Goal: Task Accomplishment & Management: Use online tool/utility

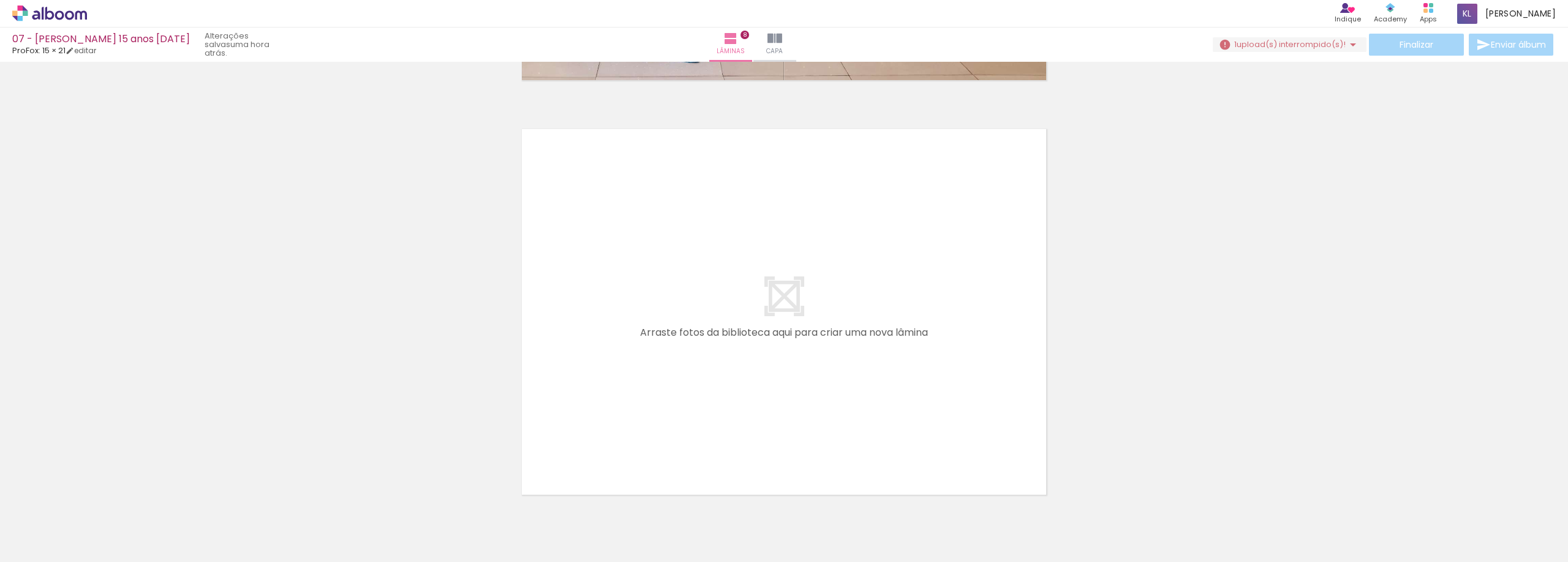
scroll to position [3358, 0]
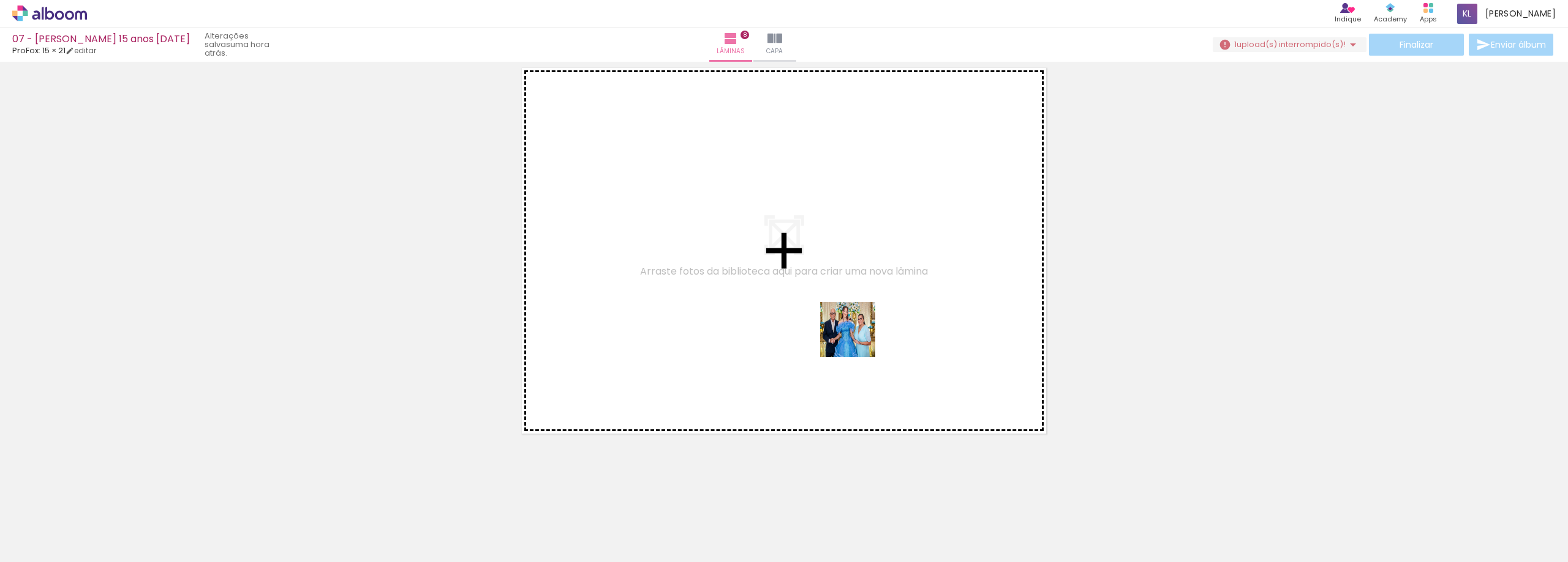
drag, startPoint x: 953, startPoint y: 528, endPoint x: 850, endPoint y: 318, distance: 233.9
click at [850, 318] on quentale-workspace at bounding box center [784, 281] width 1568 height 562
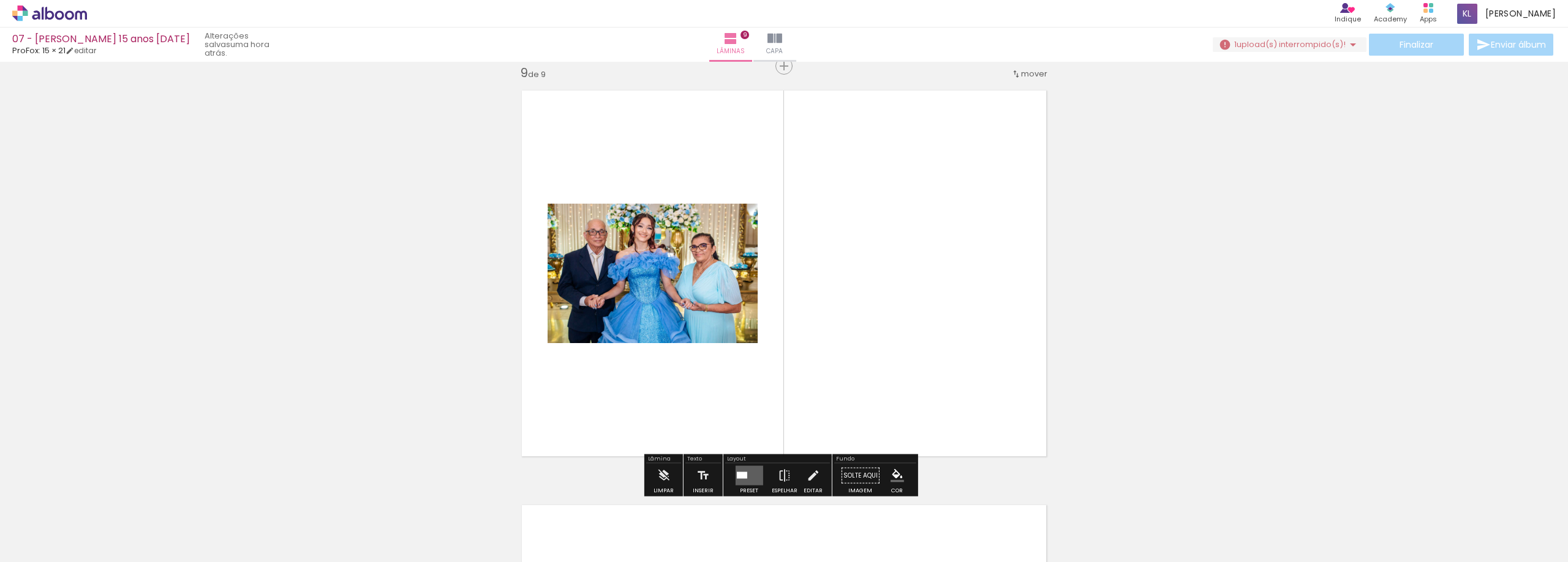
scroll to position [3335, 0]
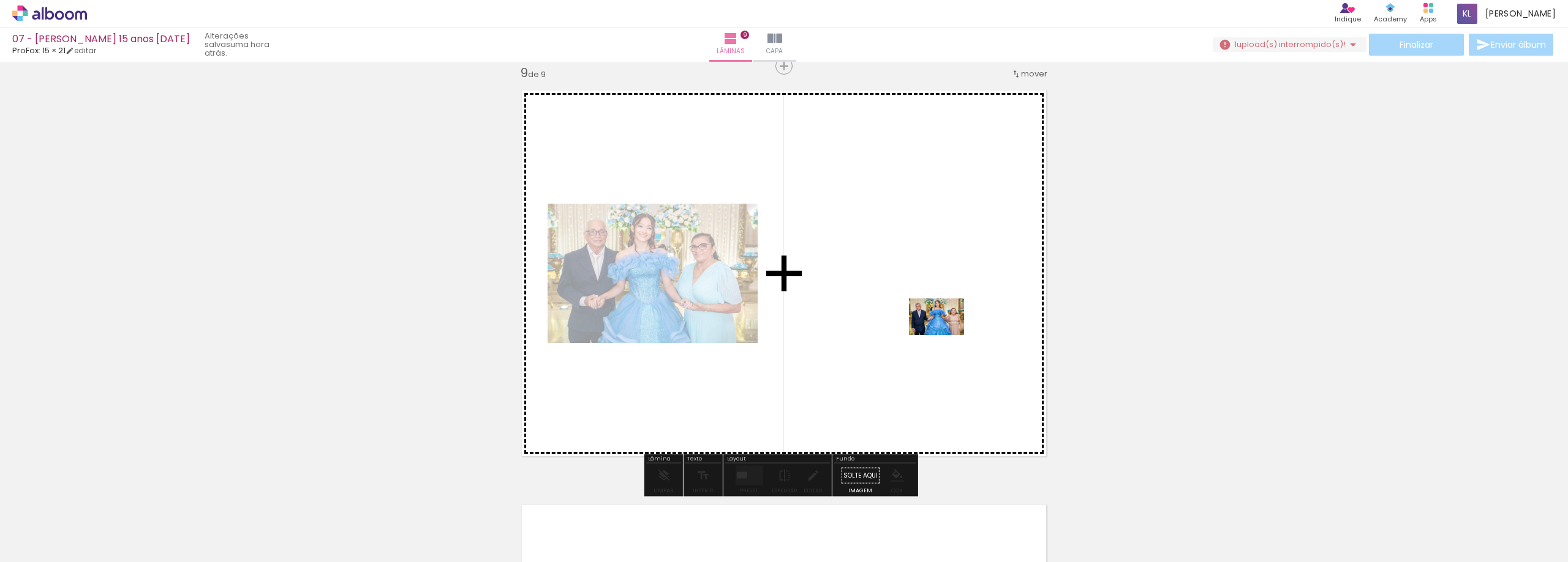
drag, startPoint x: 1024, startPoint y: 522, endPoint x: 946, endPoint y: 335, distance: 202.6
click at [946, 335] on quentale-workspace at bounding box center [784, 281] width 1568 height 562
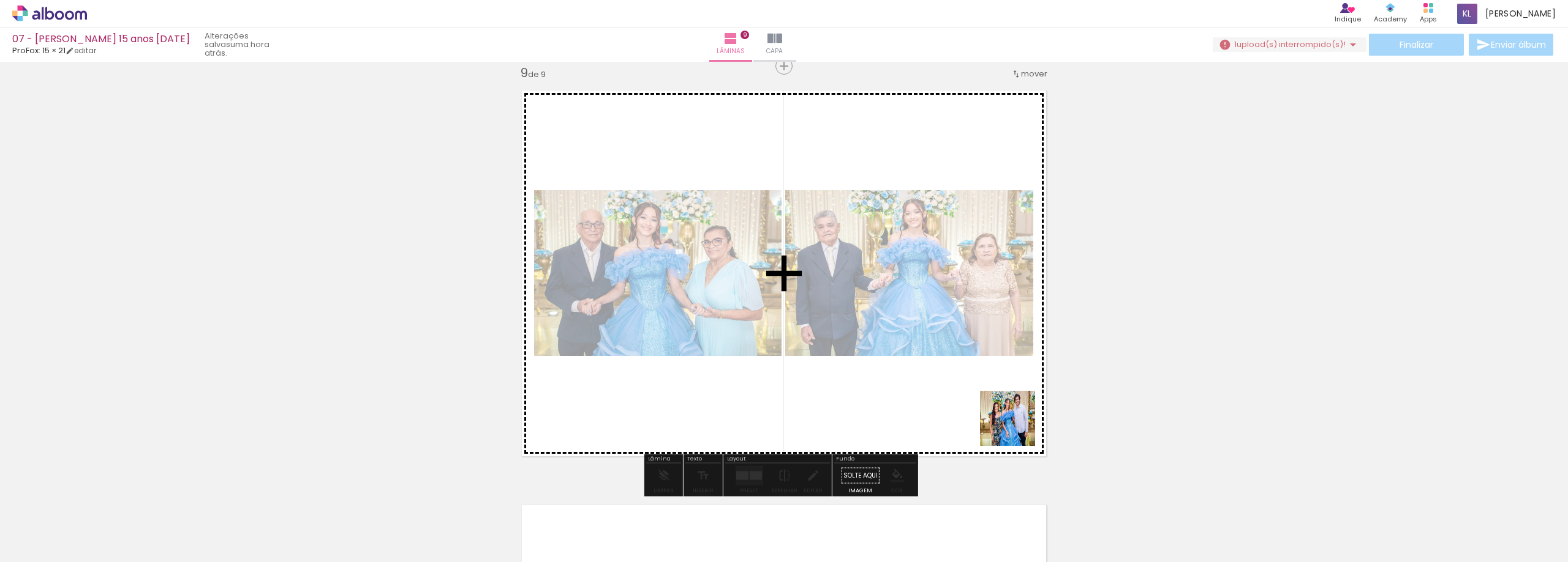
drag, startPoint x: 1055, startPoint y: 479, endPoint x: 1109, endPoint y: 466, distance: 55.5
click at [1003, 406] on quentale-workspace at bounding box center [784, 281] width 1568 height 562
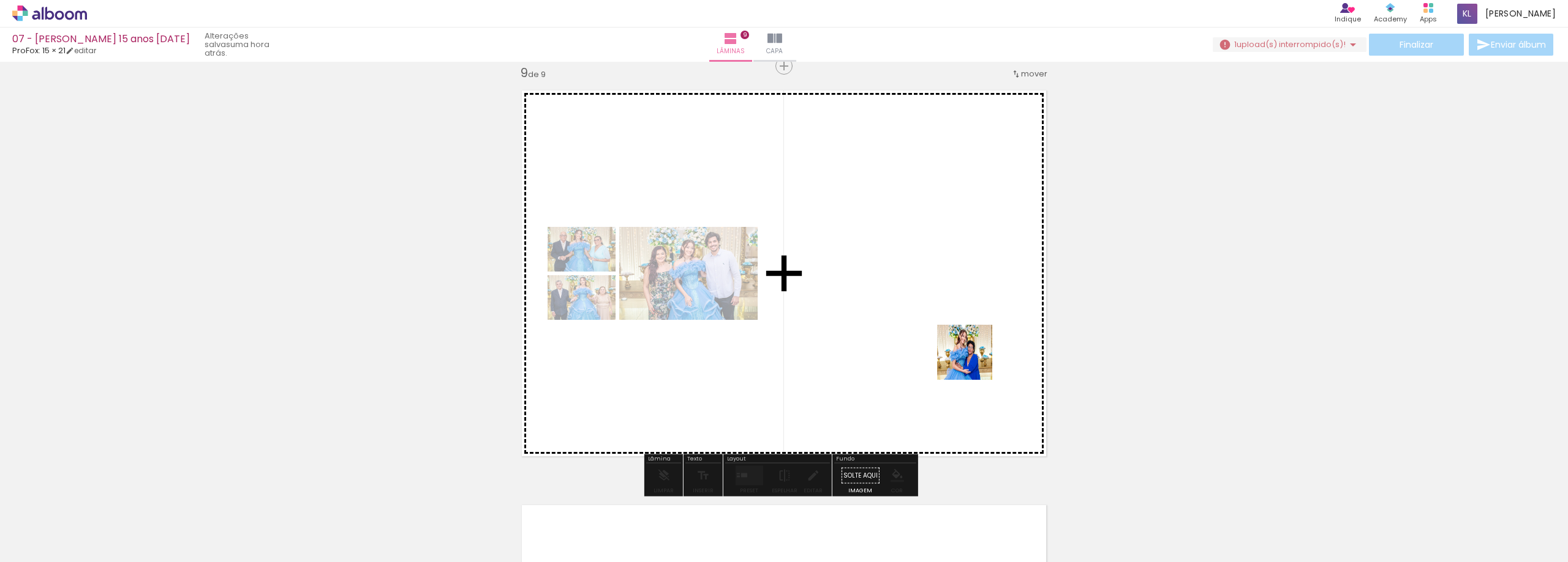
drag, startPoint x: 1151, startPoint y: 522, endPoint x: 964, endPoint y: 348, distance: 255.4
click at [964, 348] on quentale-workspace at bounding box center [784, 281] width 1568 height 562
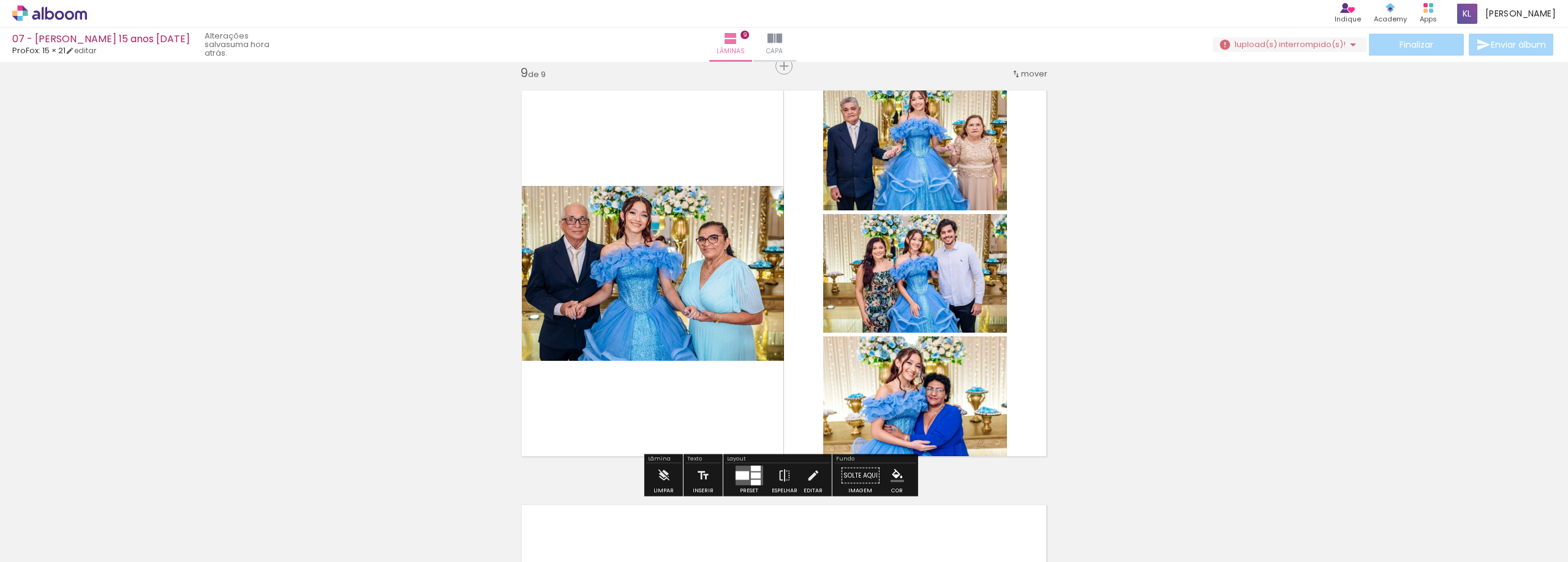
click at [758, 489] on quentale-thumb at bounding box center [740, 521] width 69 height 70
click at [751, 479] on div at bounding box center [754, 475] width 9 height 6
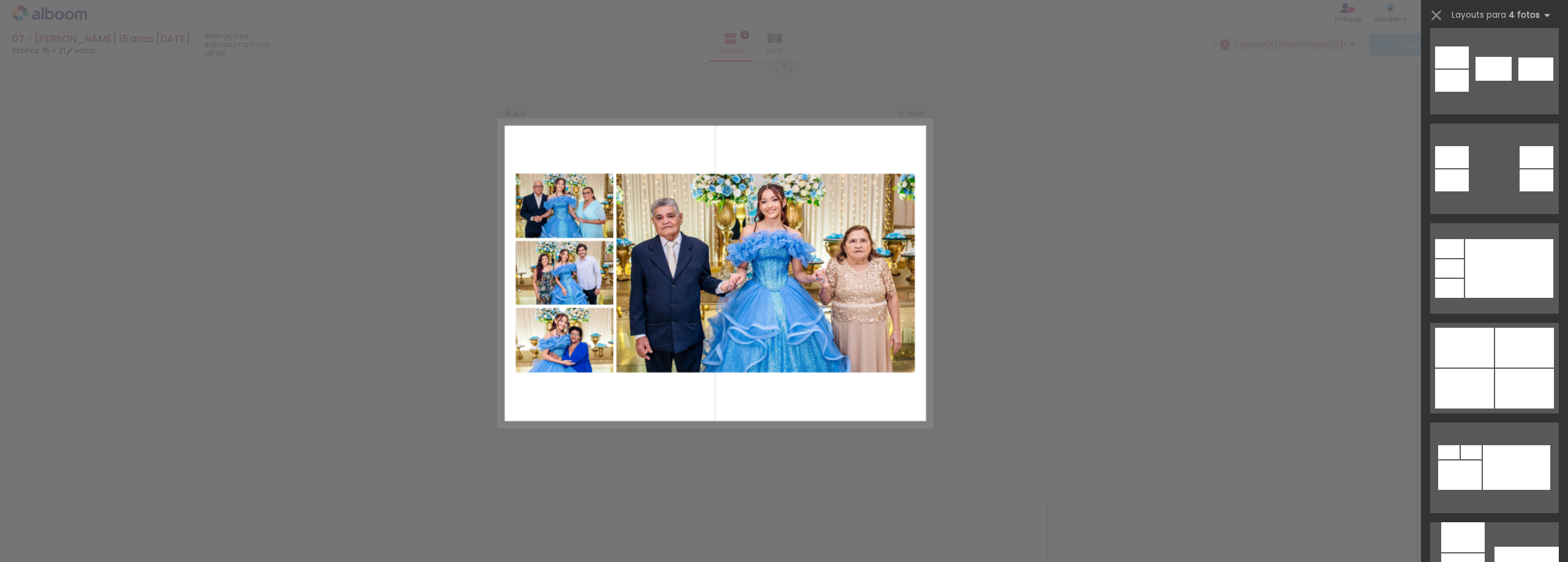
scroll to position [734, 0]
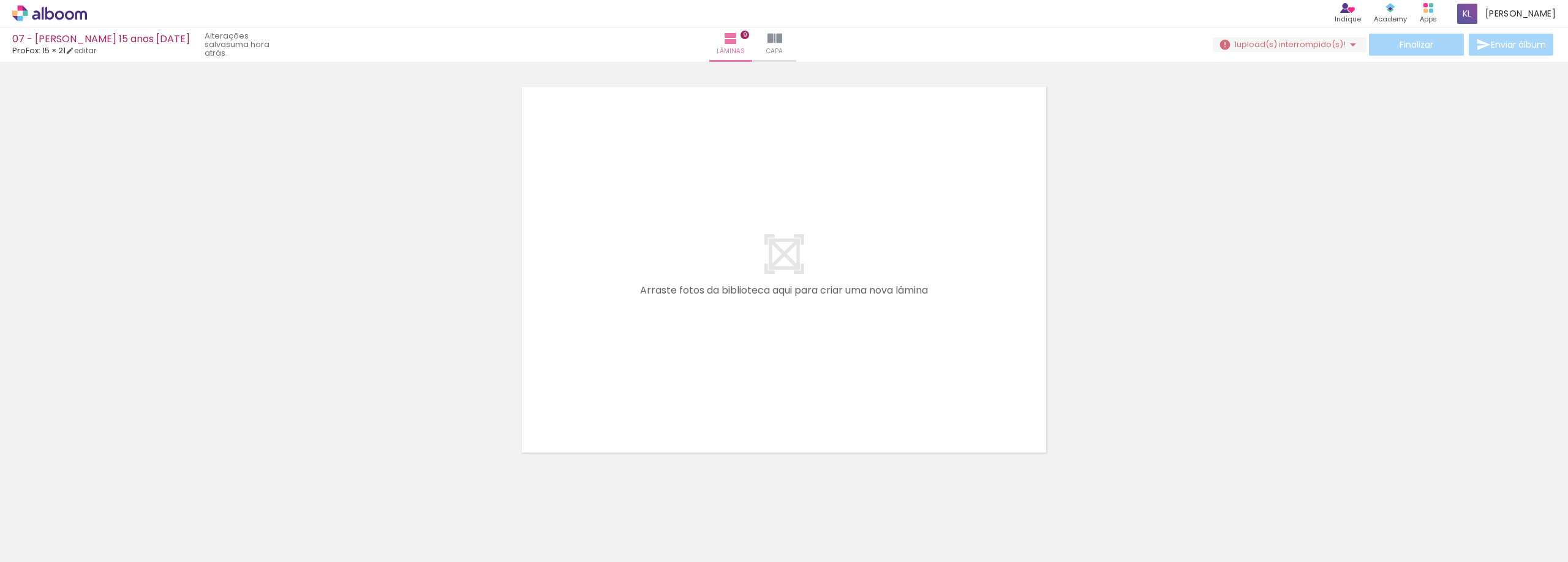
scroll to position [3764, 0]
click at [45, 535] on div "Biblioteca 16 fotos Todas as fotos Não utilizadas Adicionar Fotos" at bounding box center [38, 523] width 76 height 61
click at [52, 541] on span "Adicionar Fotos" at bounding box center [43, 546] width 37 height 14
click at [0, 0] on input "file" at bounding box center [0, 0] width 0 height 0
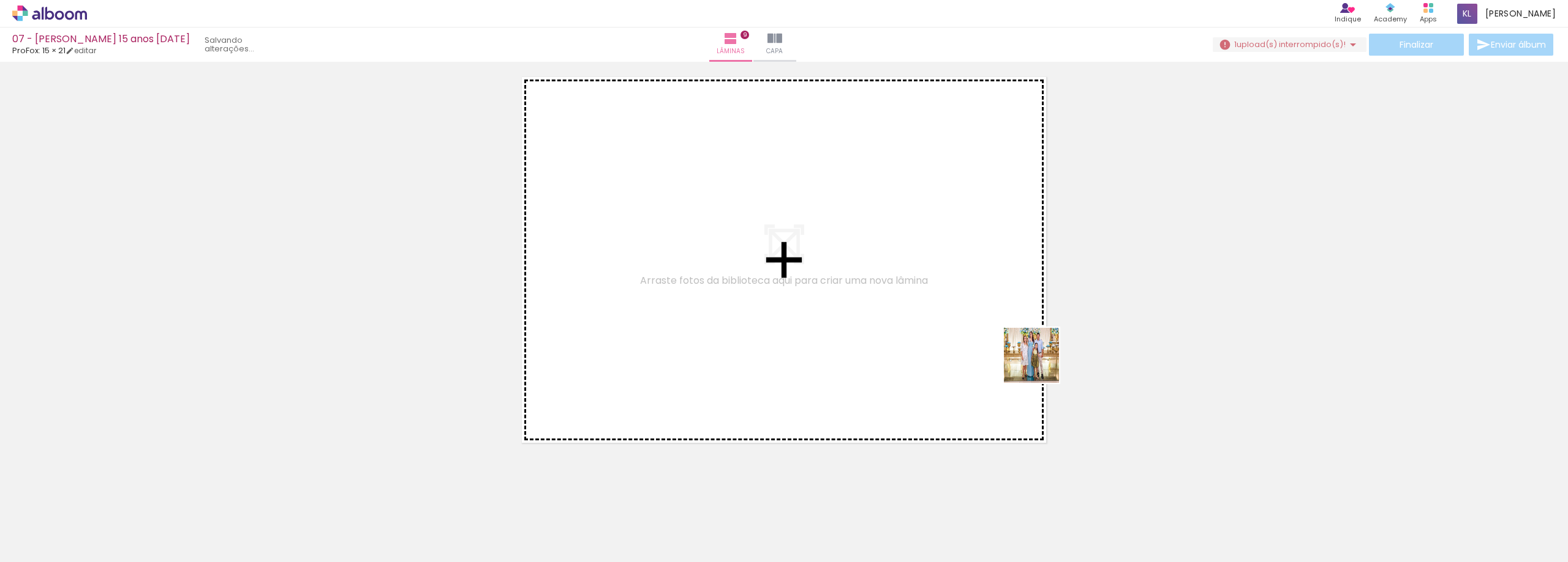
drag, startPoint x: 1189, startPoint y: 524, endPoint x: 1054, endPoint y: 365, distance: 208.6
click at [1011, 342] on quentale-workspace at bounding box center [784, 281] width 1568 height 562
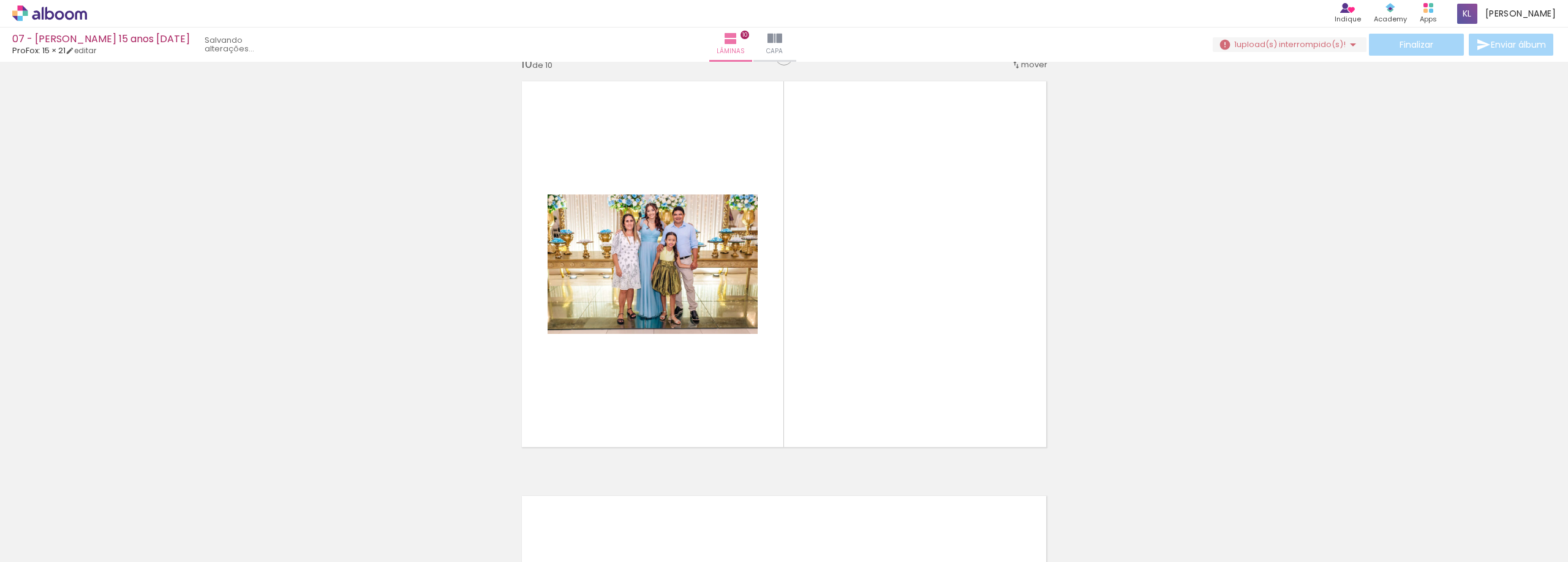
scroll to position [3750, 0]
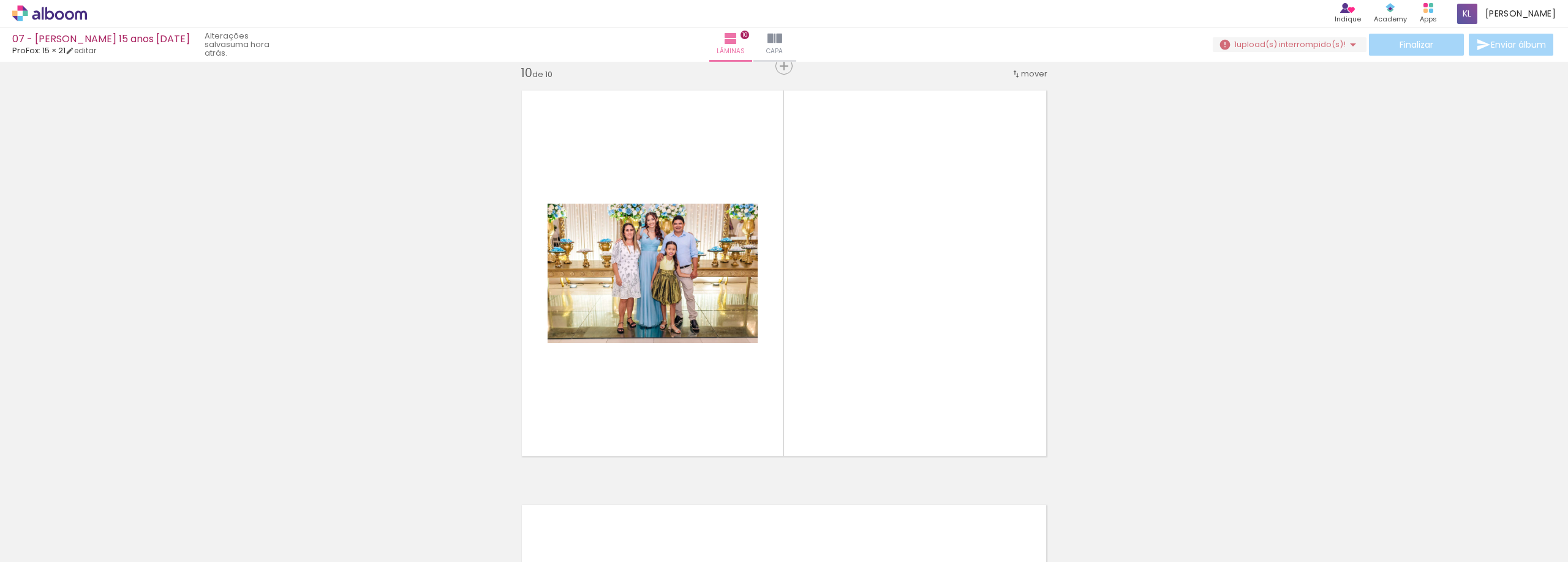
drag, startPoint x: 1247, startPoint y: 511, endPoint x: 932, endPoint y: 359, distance: 349.8
click at [932, 359] on quentale-workspace at bounding box center [784, 281] width 1568 height 562
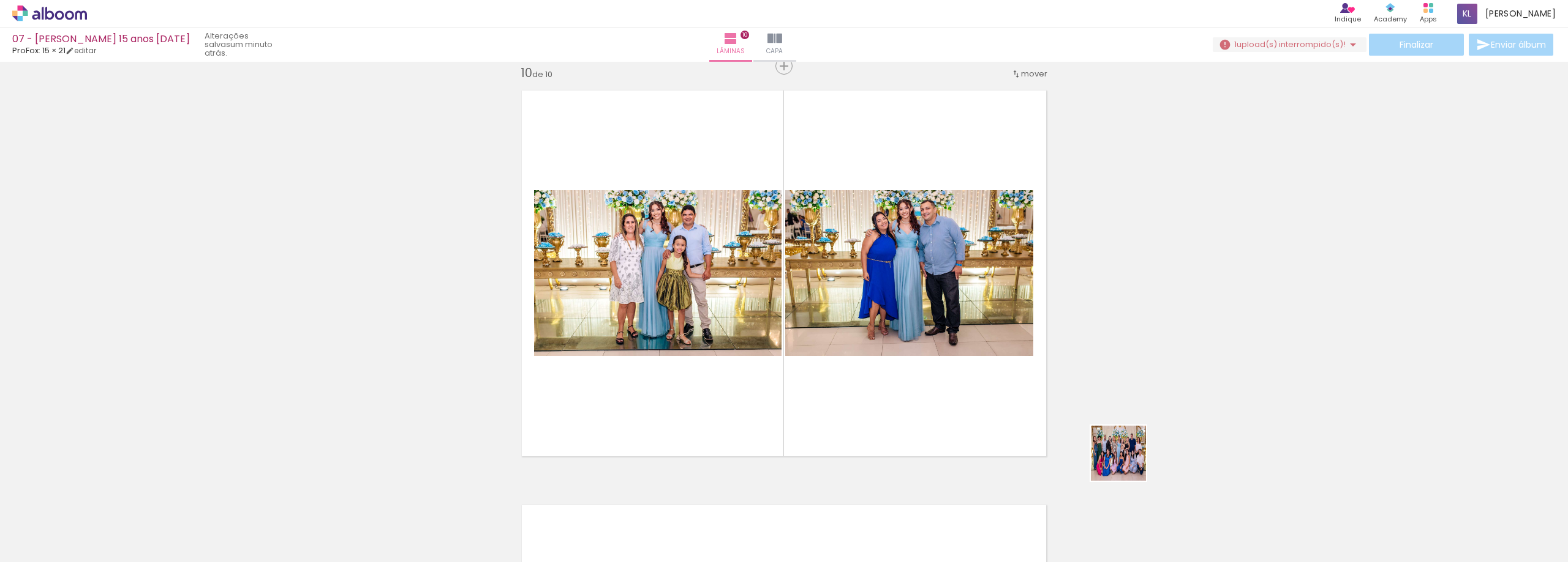
drag, startPoint x: 1311, startPoint y: 525, endPoint x: 1421, endPoint y: 500, distance: 112.8
click at [913, 371] on quentale-workspace at bounding box center [784, 281] width 1568 height 562
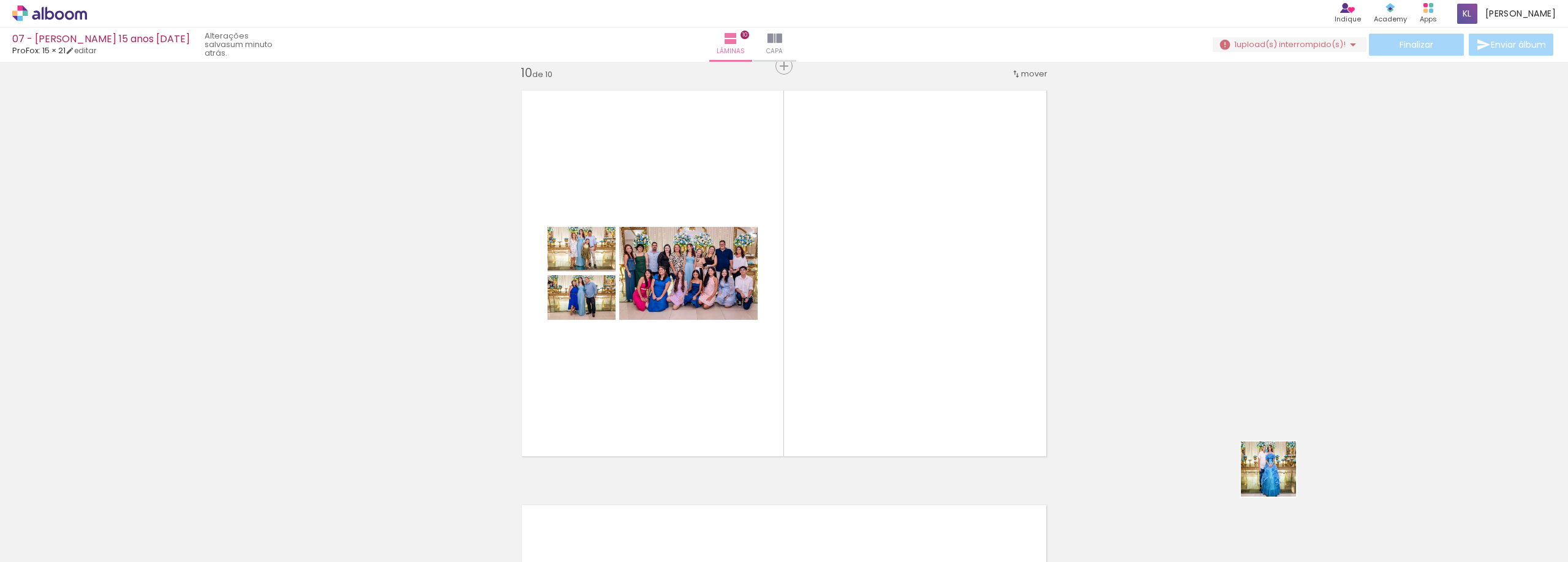
drag, startPoint x: 1386, startPoint y: 529, endPoint x: 1286, endPoint y: 450, distance: 127.4
click at [951, 356] on quentale-workspace at bounding box center [784, 281] width 1568 height 562
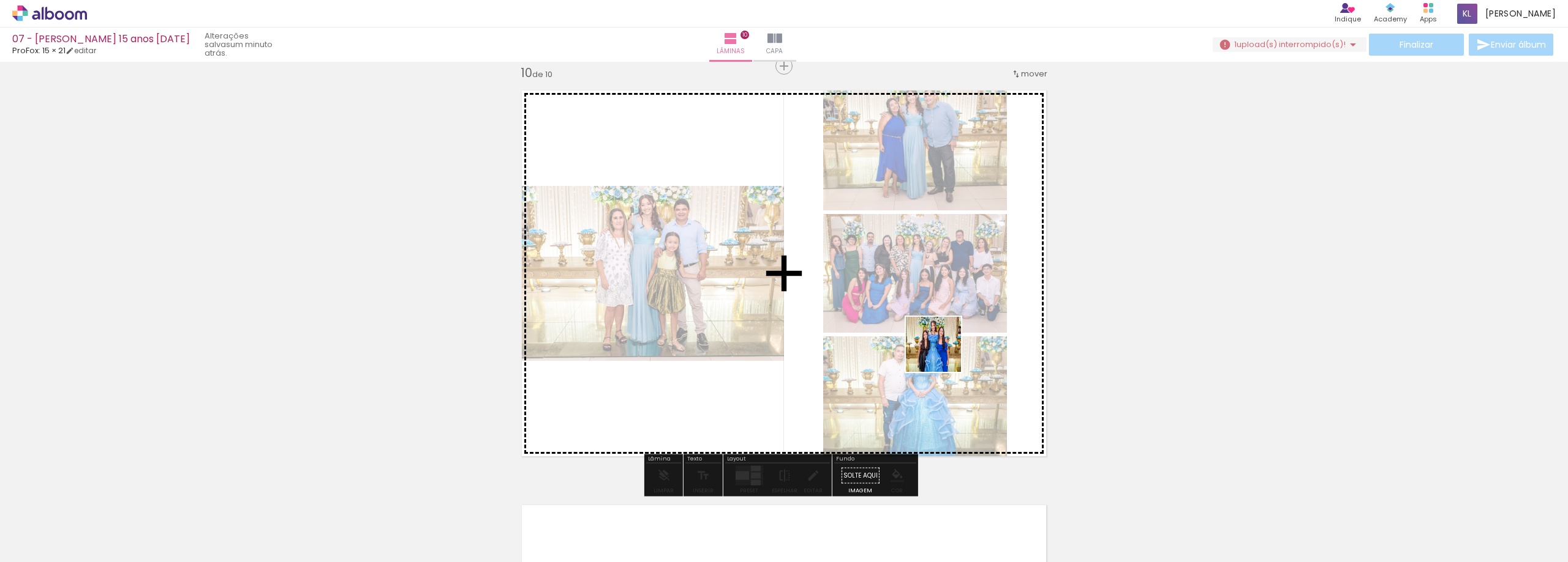
drag, startPoint x: 1441, startPoint y: 521, endPoint x: 942, endPoint y: 354, distance: 526.2
click at [942, 354] on quentale-workspace at bounding box center [784, 281] width 1568 height 562
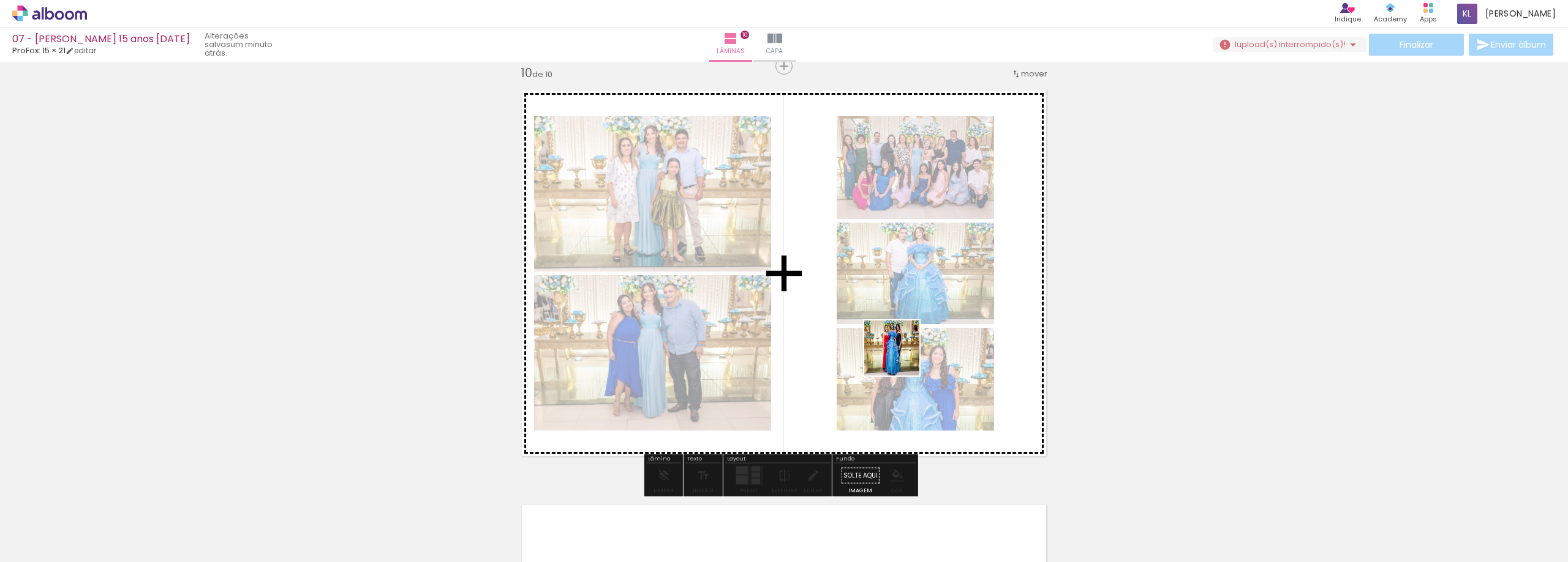
drag, startPoint x: 1519, startPoint y: 527, endPoint x: 901, endPoint y: 357, distance: 641.0
click at [901, 357] on quentale-workspace at bounding box center [784, 281] width 1568 height 562
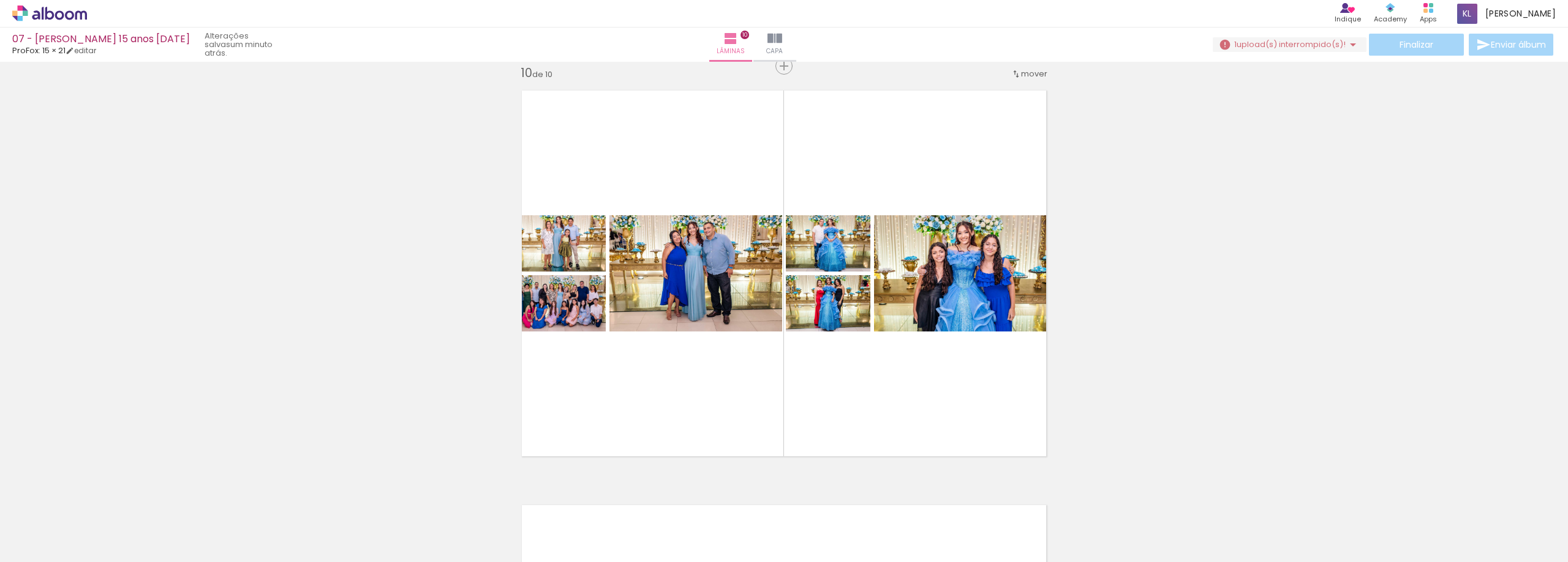
scroll to position [0, 45]
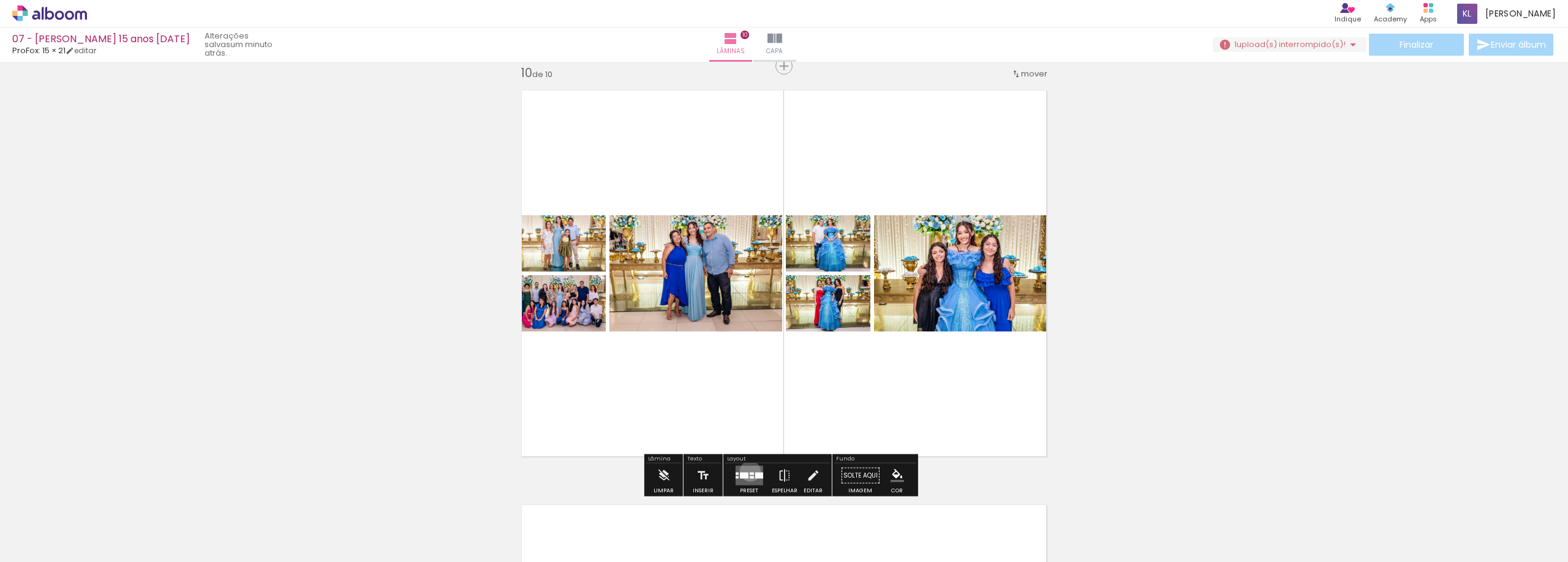
click at [747, 471] on quentale-layouter at bounding box center [748, 475] width 27 height 20
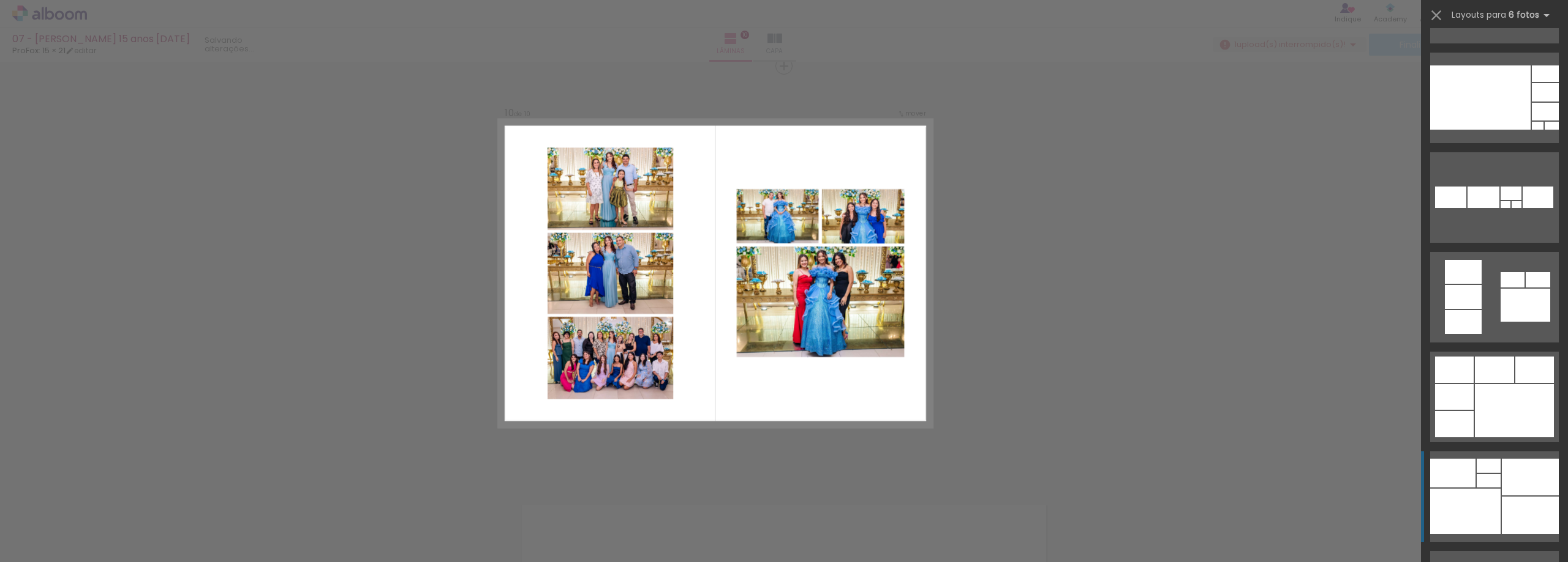
scroll to position [1040, 0]
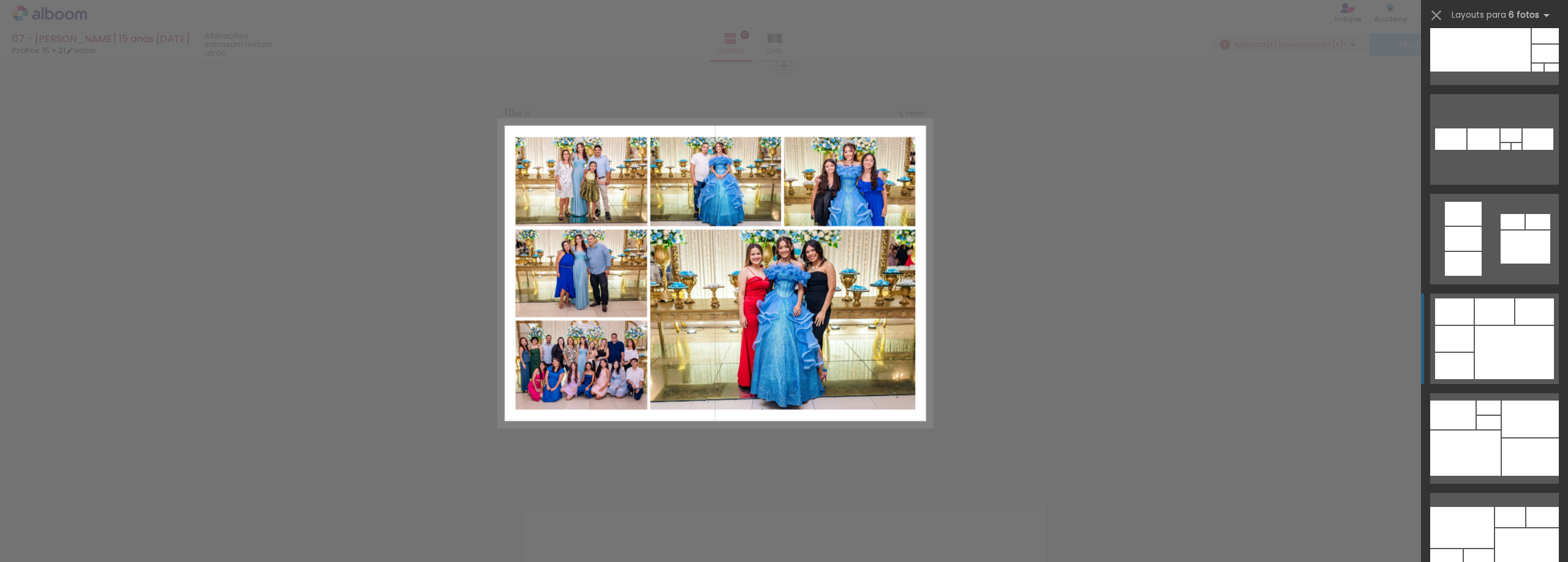
click at [1496, 318] on div at bounding box center [1494, 312] width 39 height 27
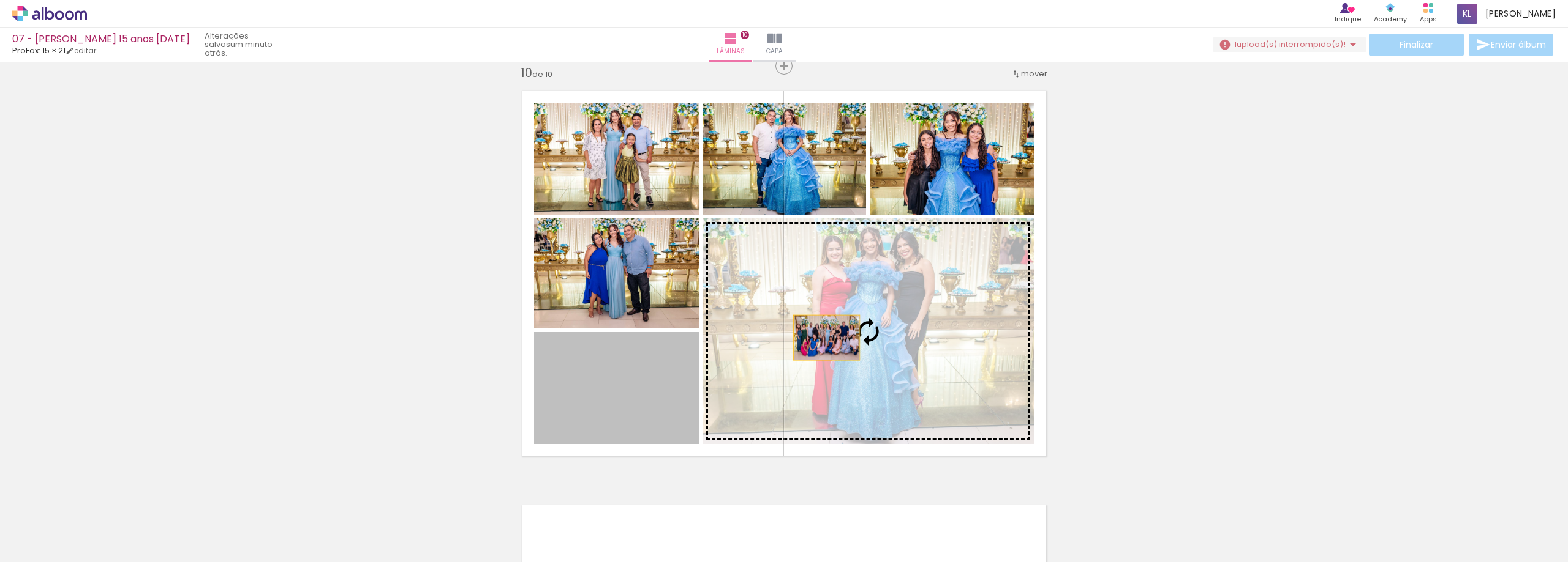
drag, startPoint x: 635, startPoint y: 369, endPoint x: 824, endPoint y: 338, distance: 191.5
click at [0, 0] on slot at bounding box center [0, 0] width 0 height 0
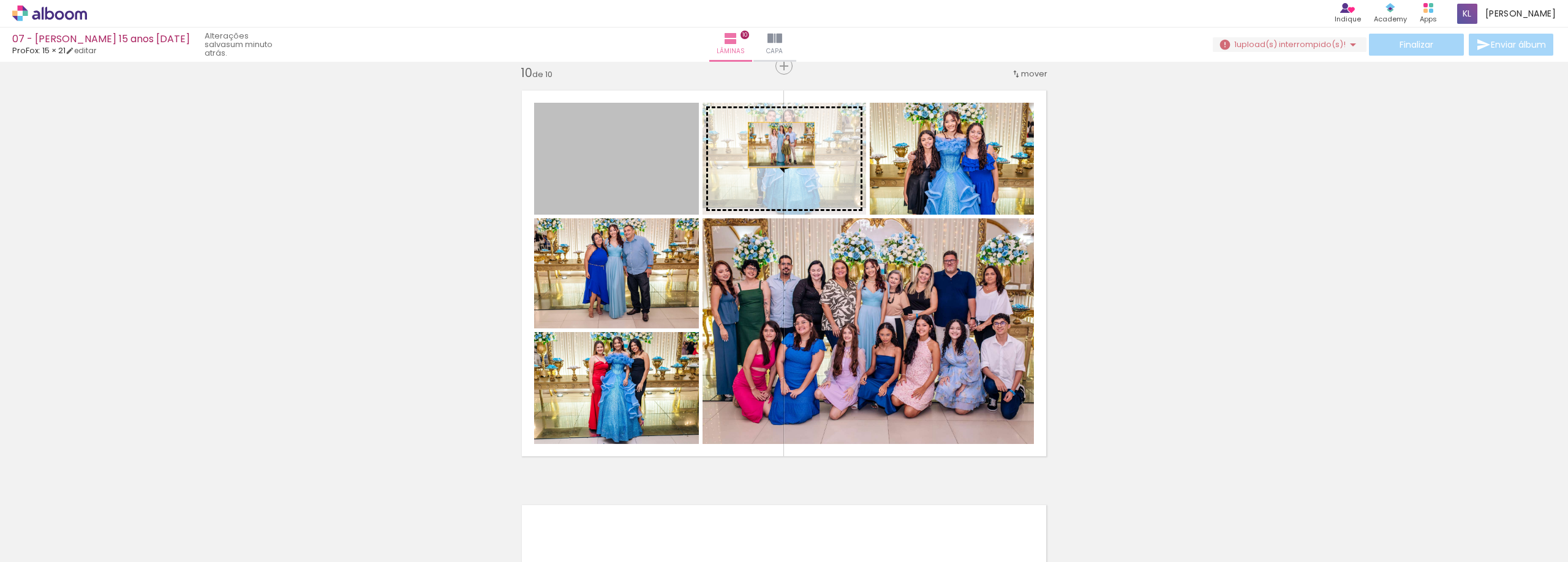
click at [0, 0] on slot at bounding box center [0, 0] width 0 height 0
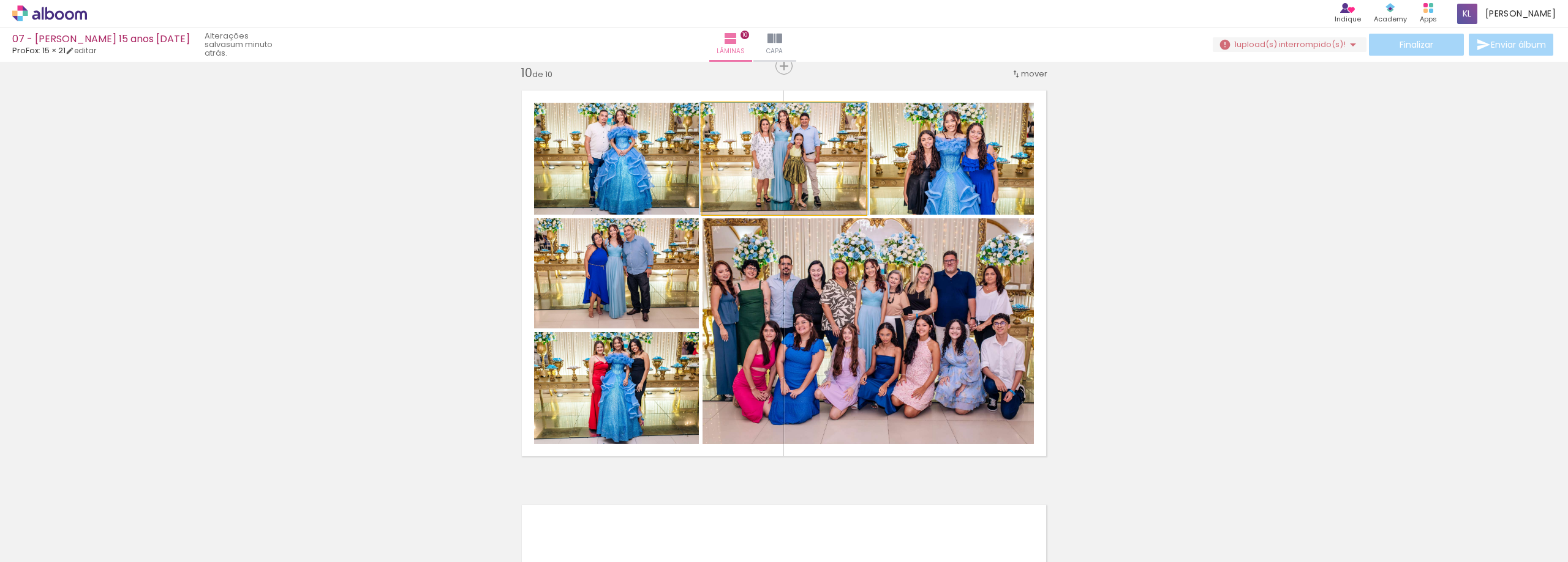
drag, startPoint x: 790, startPoint y: 149, endPoint x: 579, endPoint y: 176, distance: 212.7
click at [0, 0] on slot at bounding box center [0, 0] width 0 height 0
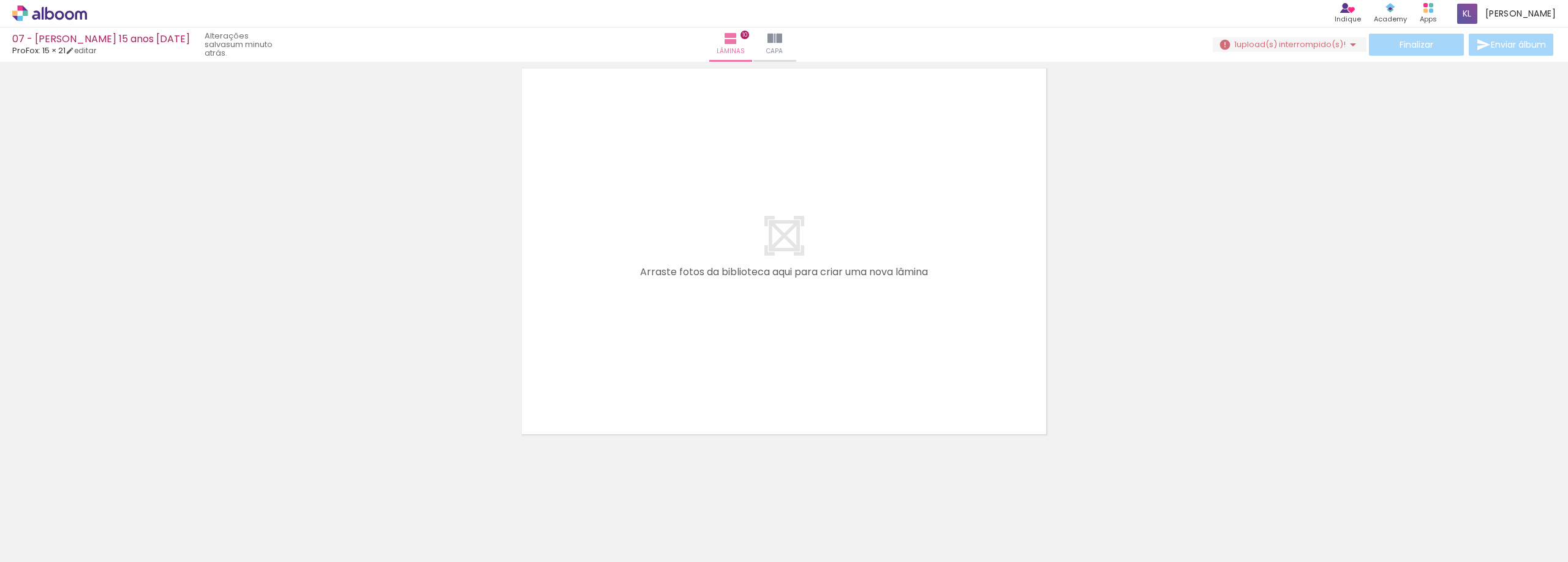
scroll to position [4188, 0]
click at [45, 541] on span "Adicionar Fotos" at bounding box center [43, 546] width 37 height 14
click at [0, 0] on input "file" at bounding box center [0, 0] width 0 height 0
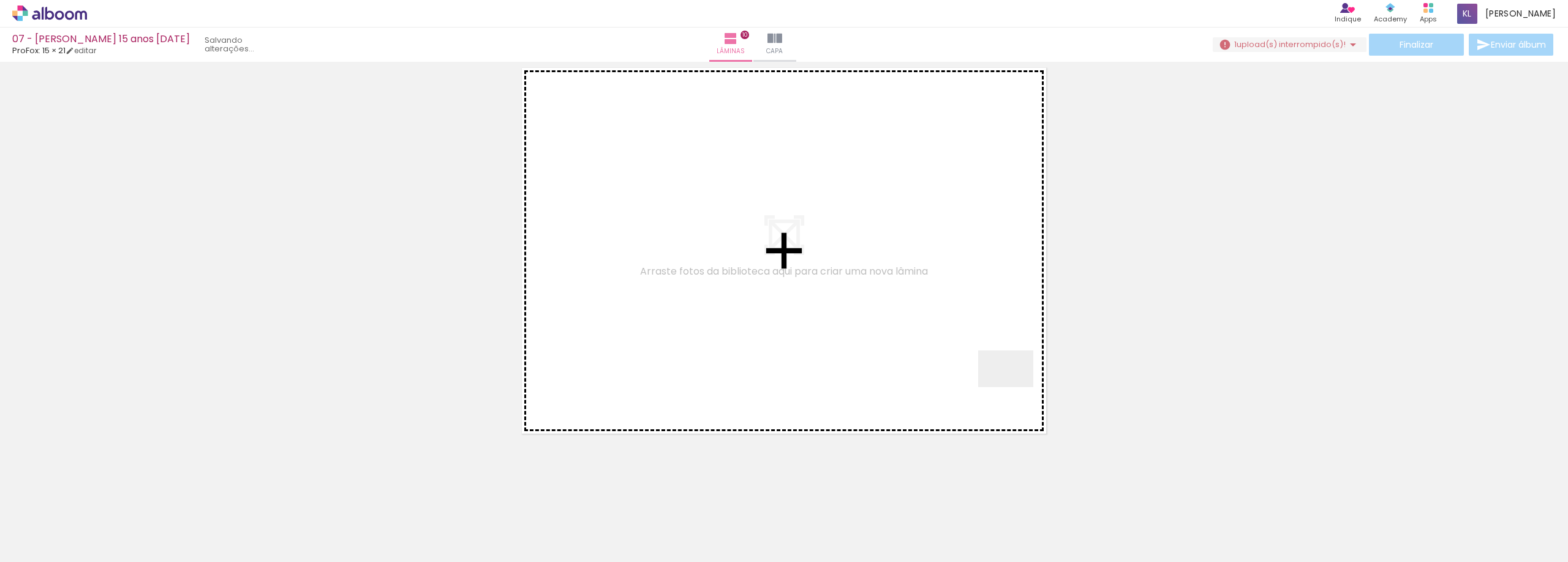
drag, startPoint x: 1334, startPoint y: 528, endPoint x: 1015, endPoint y: 387, distance: 348.8
click at [1015, 387] on quentale-workspace at bounding box center [784, 281] width 1568 height 562
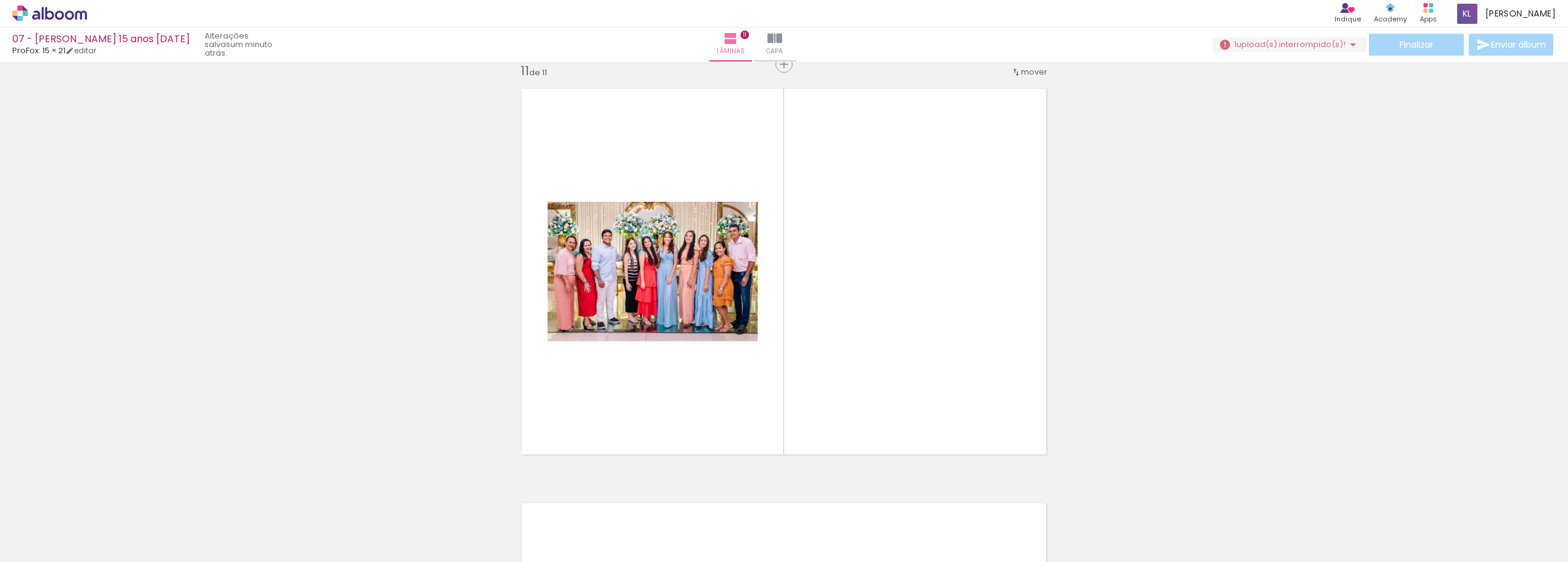
scroll to position [4165, 0]
drag, startPoint x: 1375, startPoint y: 522, endPoint x: 1052, endPoint y: 392, distance: 348.2
click at [1052, 392] on quentale-workspace at bounding box center [784, 281] width 1568 height 562
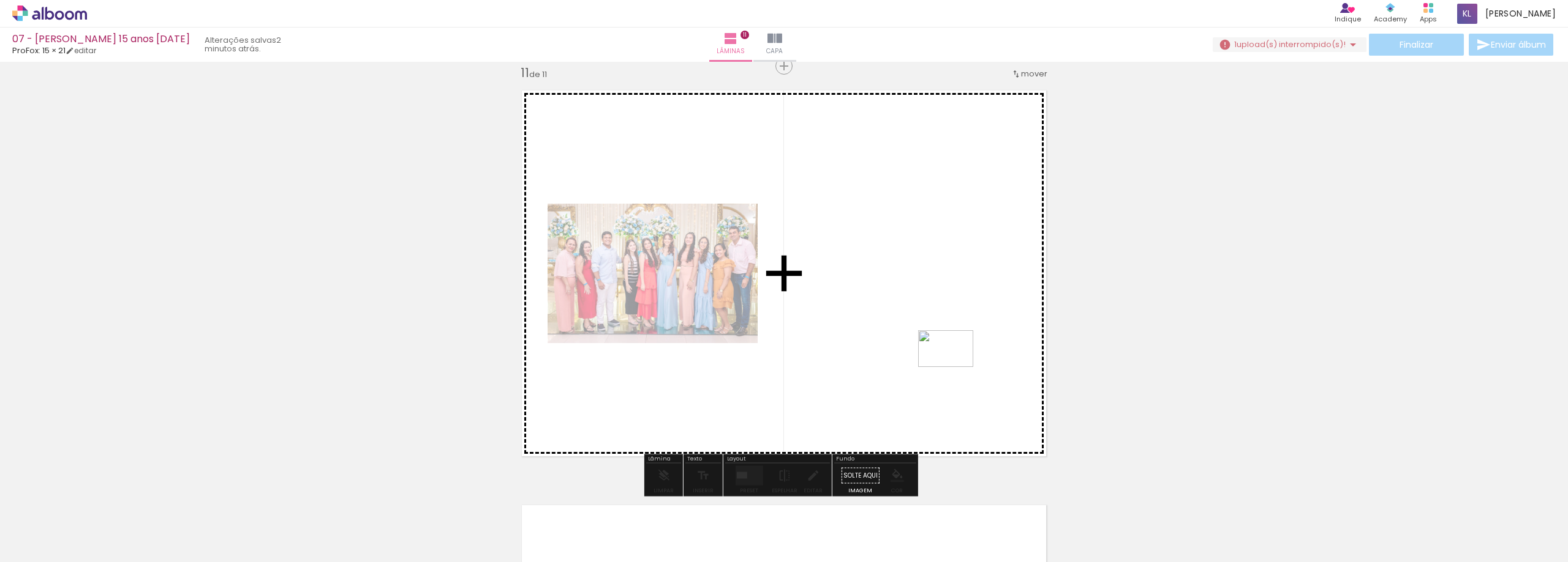
drag, startPoint x: 1378, startPoint y: 519, endPoint x: 1265, endPoint y: 421, distance: 149.6
click at [953, 367] on quentale-workspace at bounding box center [784, 281] width 1568 height 562
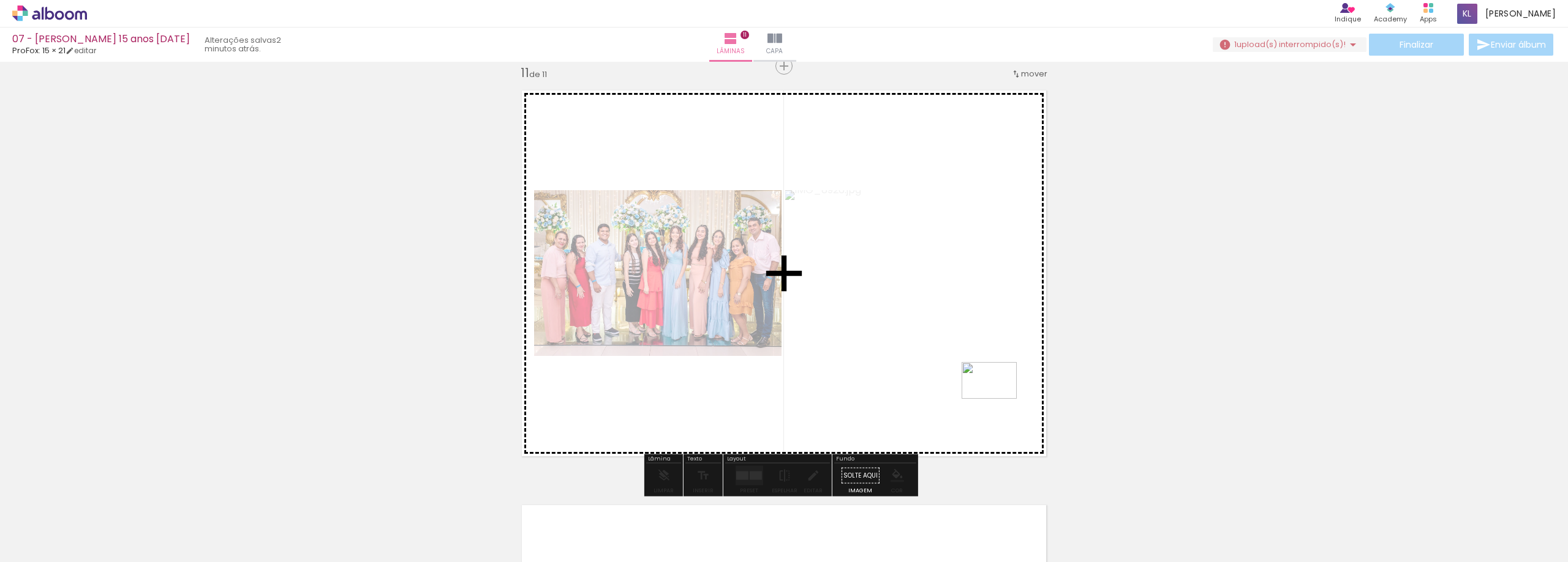
drag, startPoint x: 1356, startPoint y: 493, endPoint x: 1343, endPoint y: 438, distance: 56.5
click at [997, 399] on quentale-workspace at bounding box center [784, 281] width 1568 height 562
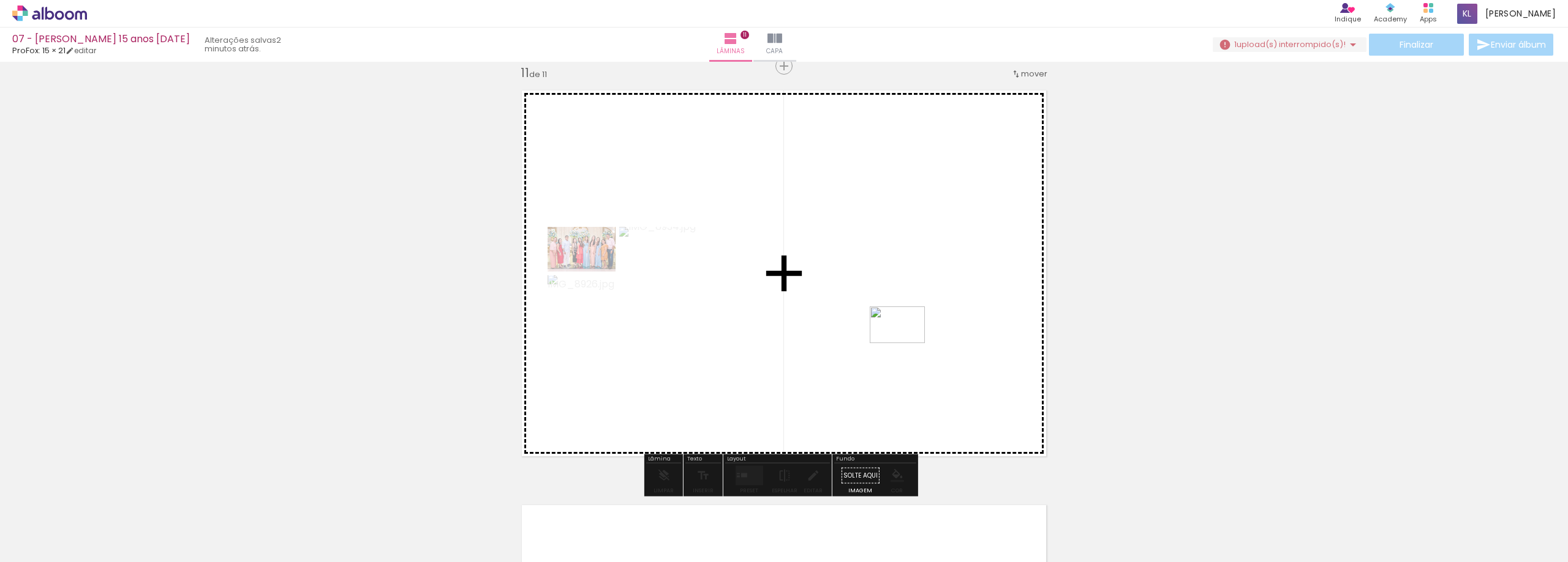
drag, startPoint x: 1536, startPoint y: 520, endPoint x: 906, endPoint y: 343, distance: 654.4
click at [906, 343] on quentale-workspace at bounding box center [784, 281] width 1568 height 562
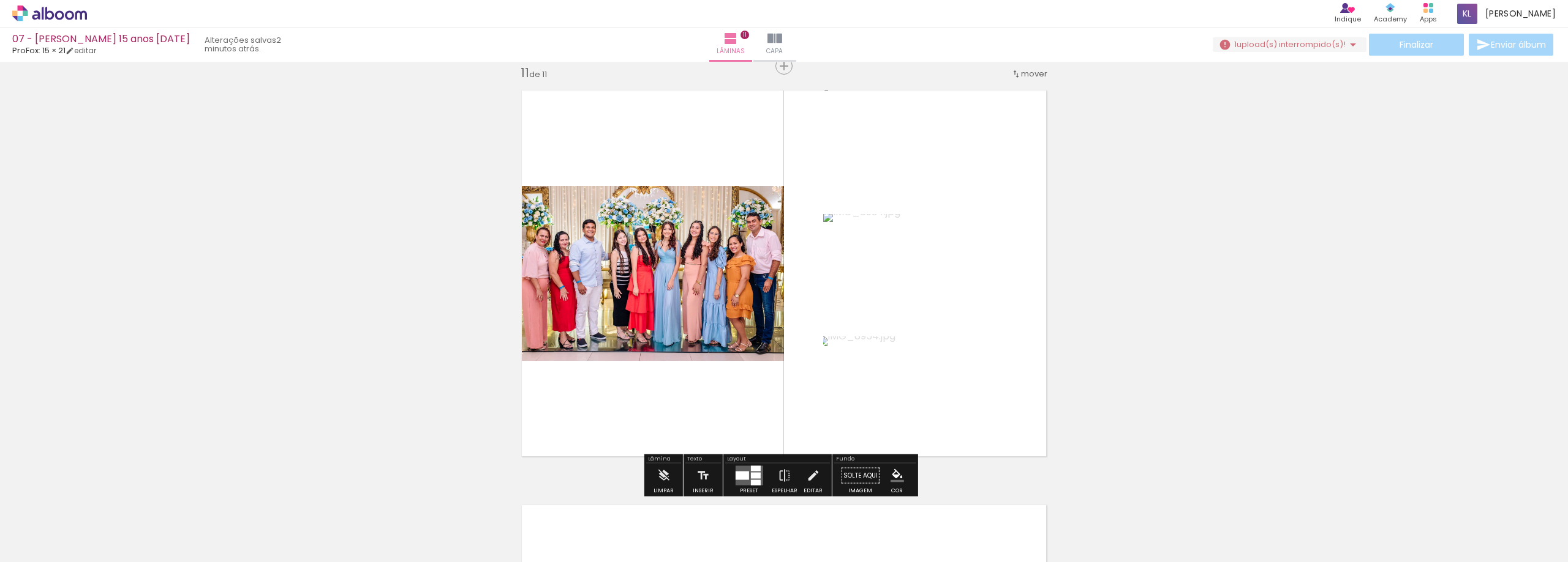
click at [750, 471] on div at bounding box center [754, 469] width 9 height 5
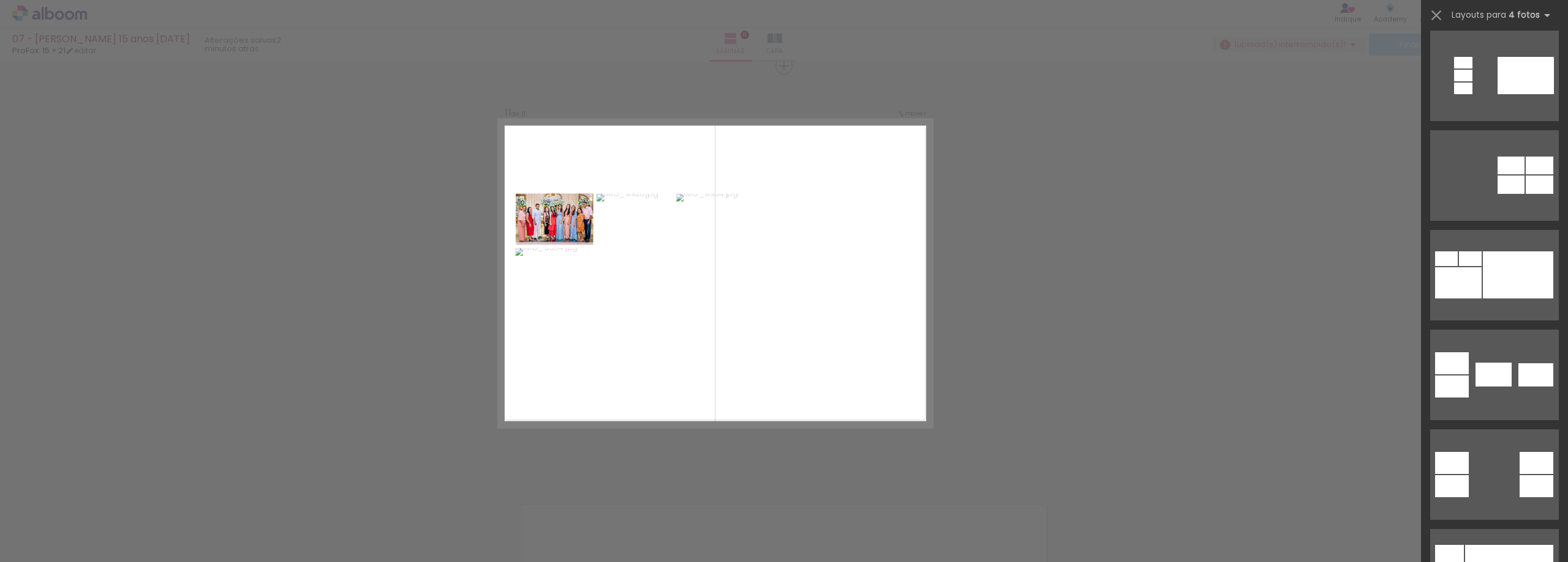
scroll to position [612, 0]
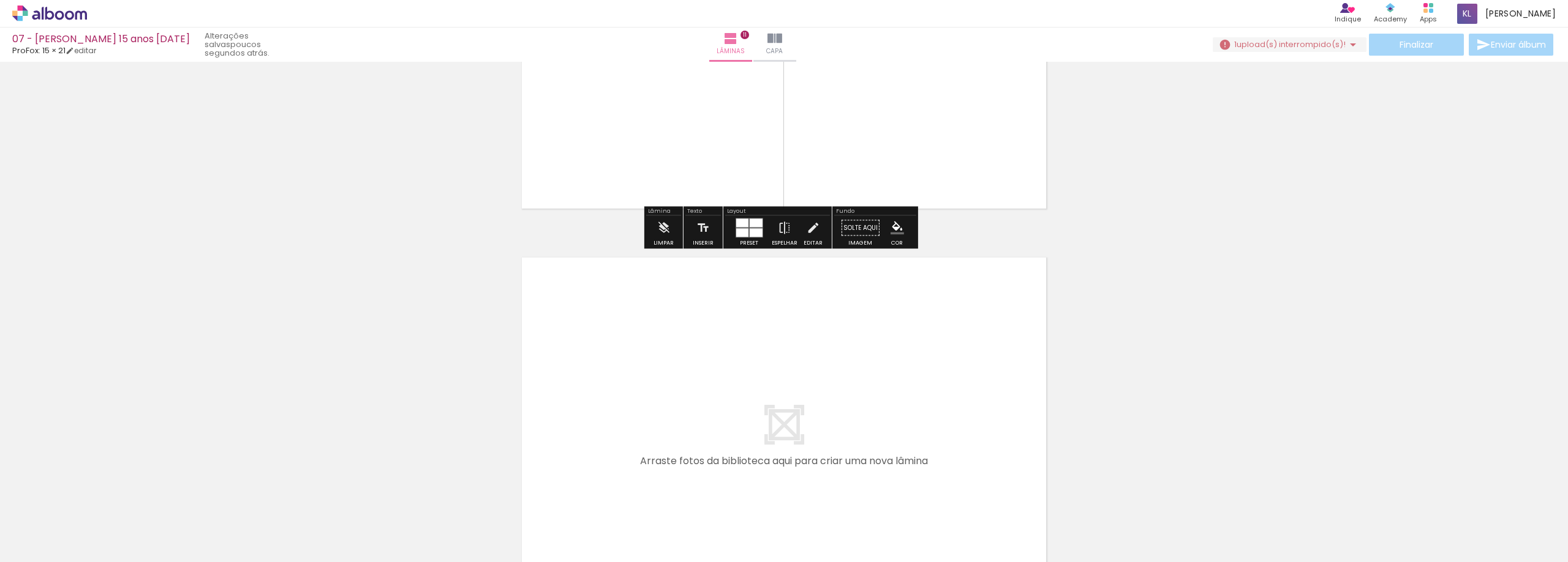
scroll to position [4594, 0]
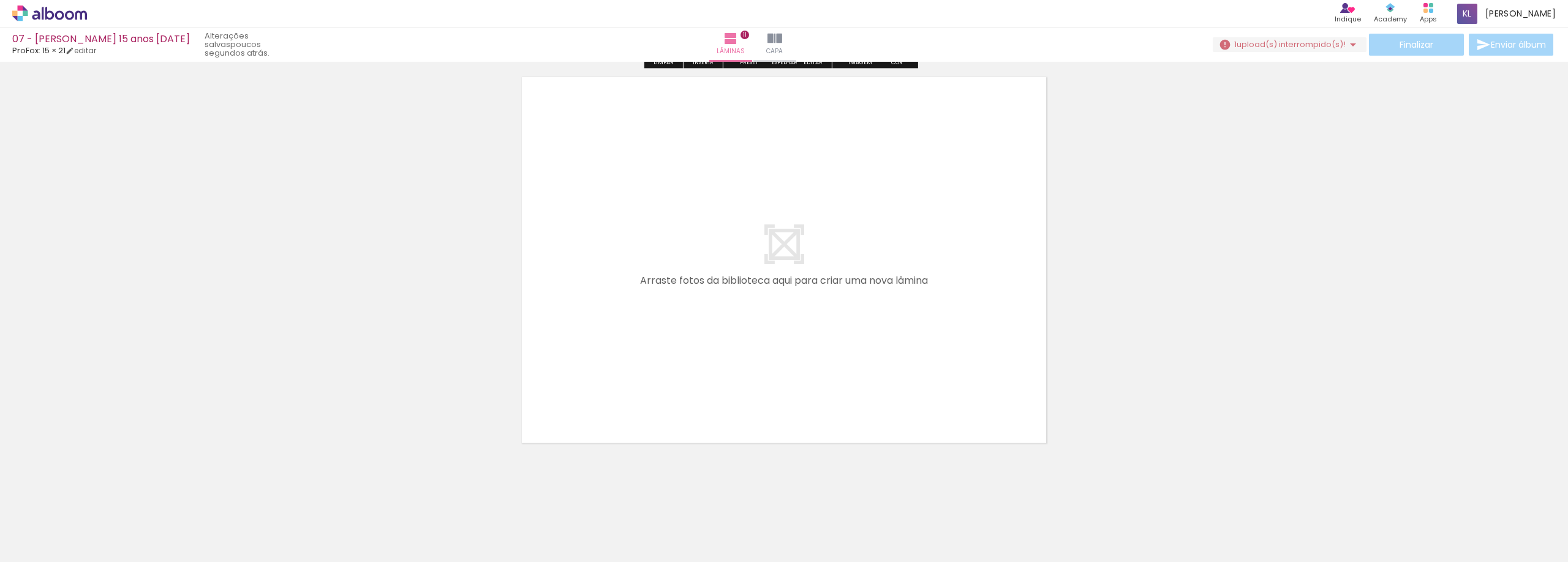
click at [43, 544] on span "Adicionar Fotos" at bounding box center [43, 546] width 37 height 14
click at [0, 0] on input "file" at bounding box center [0, 0] width 0 height 0
drag, startPoint x: 1382, startPoint y: 528, endPoint x: 1070, endPoint y: 395, distance: 339.2
click at [1071, 395] on quentale-workspace at bounding box center [784, 281] width 1568 height 562
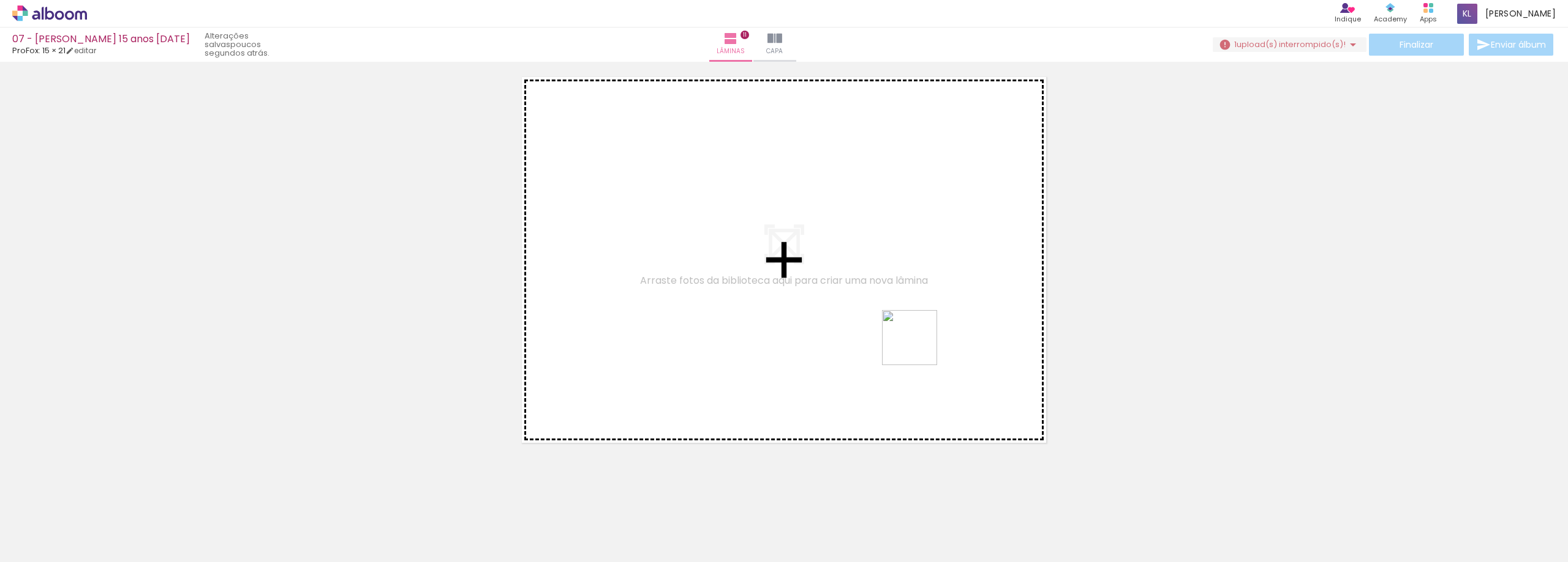
drag, startPoint x: 1397, startPoint y: 523, endPoint x: 918, endPoint y: 347, distance: 510.3
click at [918, 347] on quentale-workspace at bounding box center [784, 281] width 1568 height 562
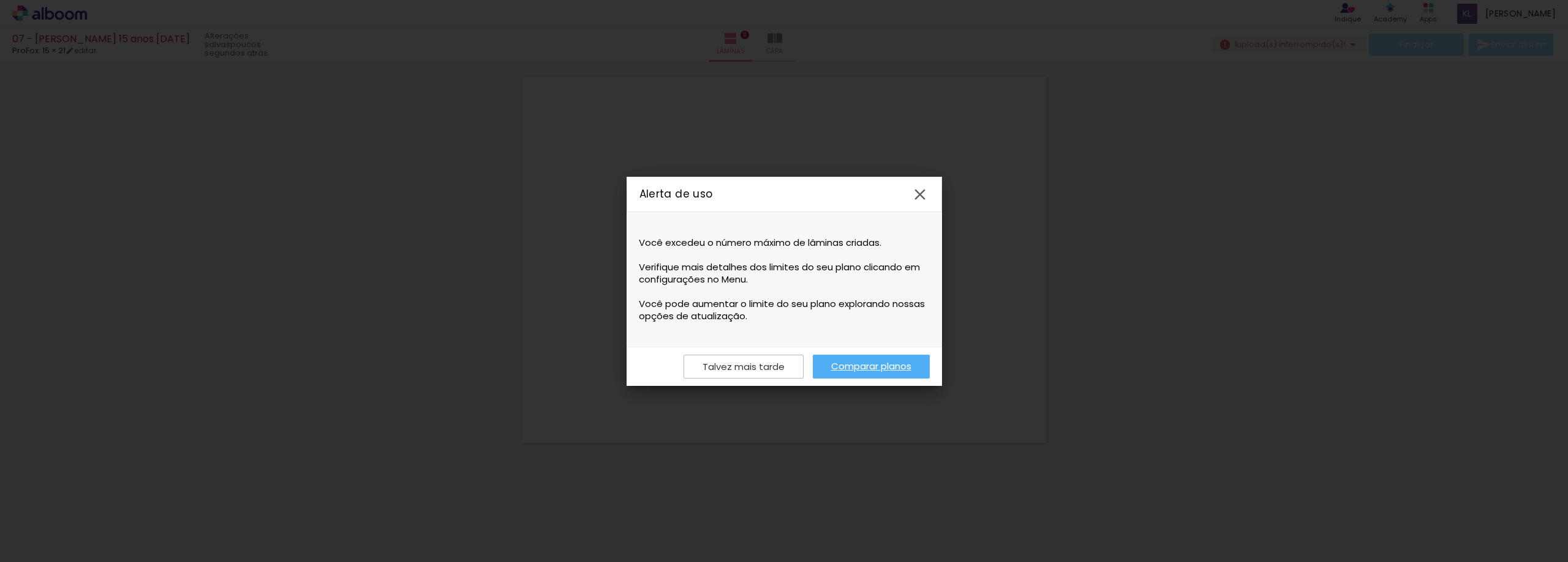
click at [922, 189] on iron-icon at bounding box center [919, 194] width 18 height 18
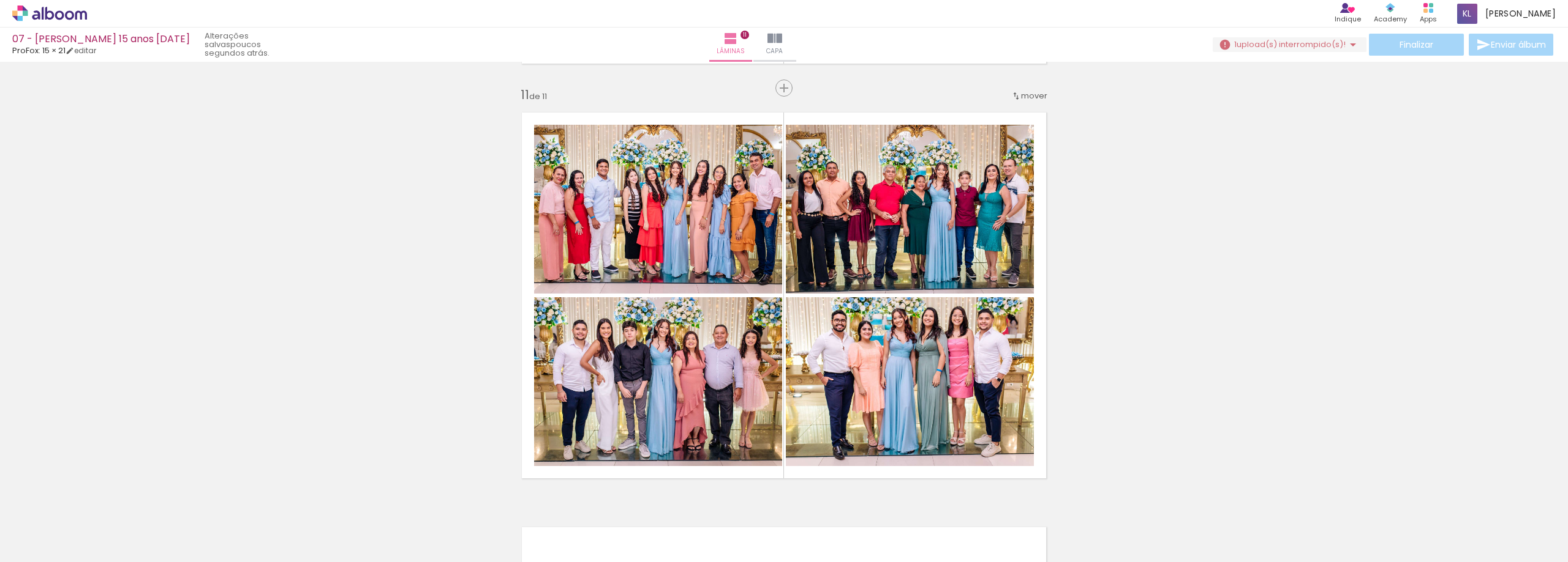
scroll to position [4165, 0]
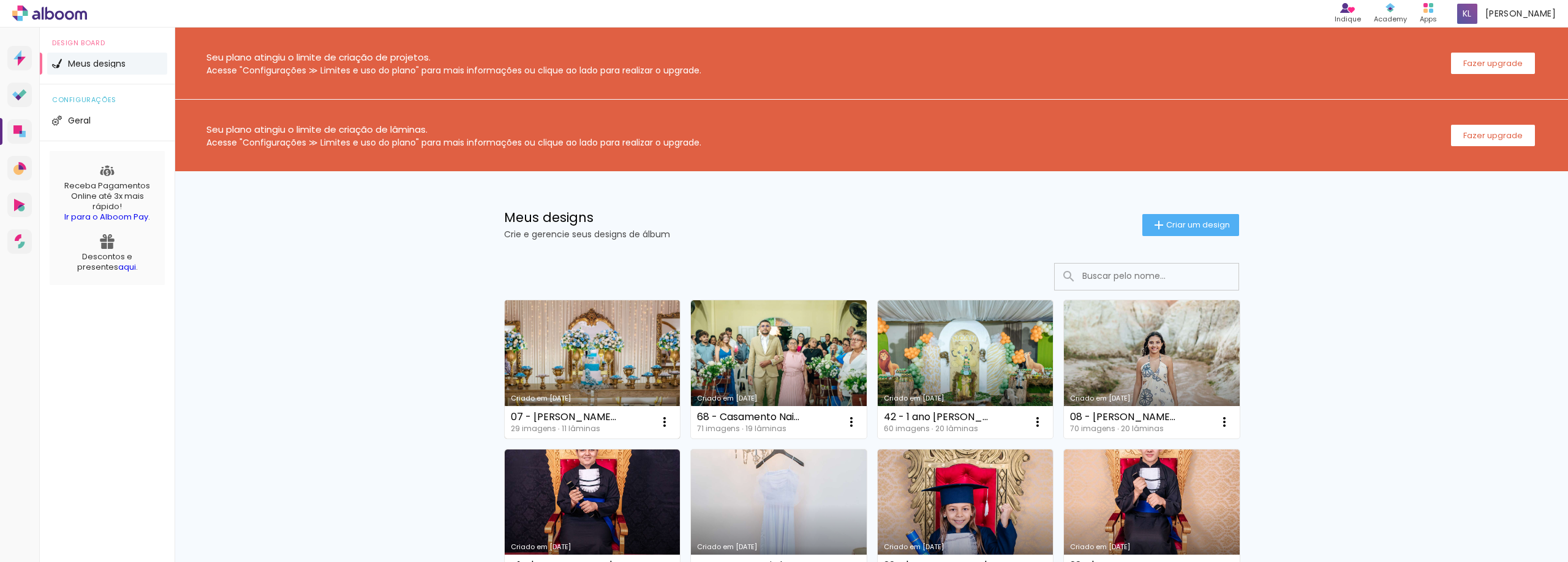
click at [597, 333] on link "Criado em [DATE]" at bounding box center [592, 369] width 176 height 138
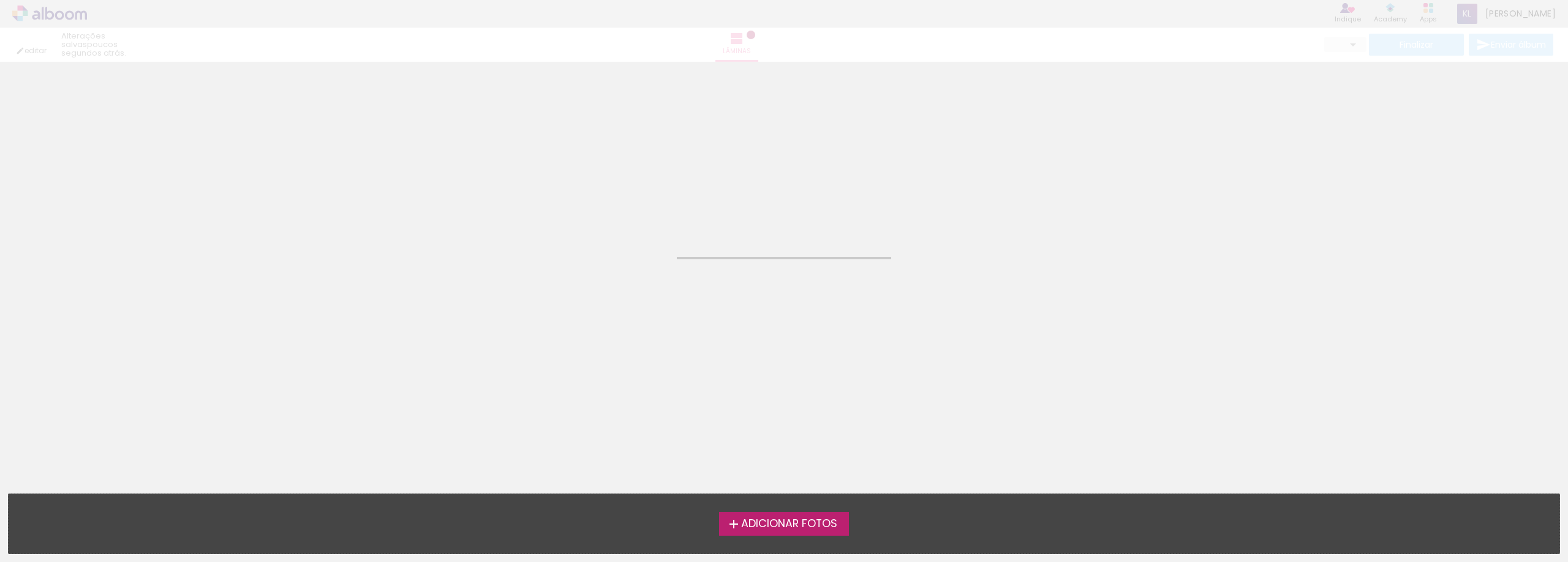
click at [597, 333] on neon-animated-pages "Confirmar Cancelar" at bounding box center [784, 312] width 1568 height 500
